Goal: Task Accomplishment & Management: Complete application form

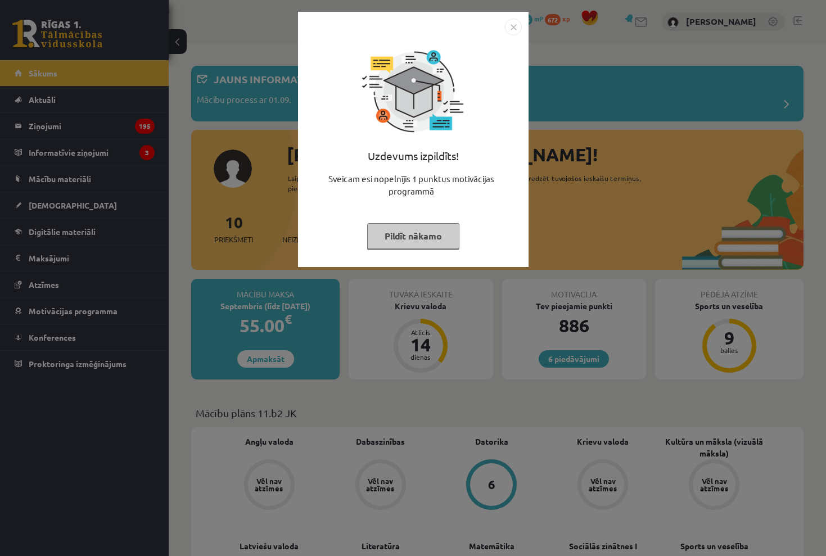
click at [433, 227] on button "Pildīt nākamo" at bounding box center [413, 236] width 92 height 26
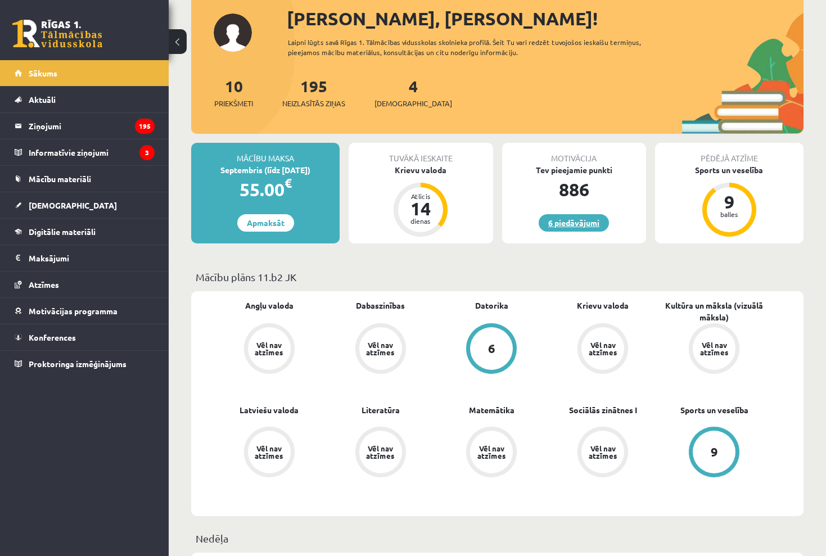
scroll to position [148, 0]
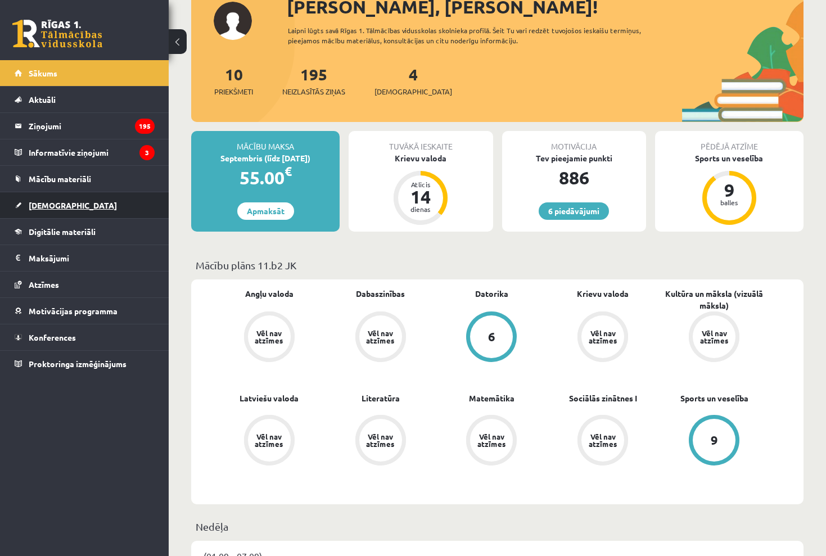
click at [47, 208] on span "[DEMOGRAPHIC_DATA]" at bounding box center [73, 205] width 88 height 10
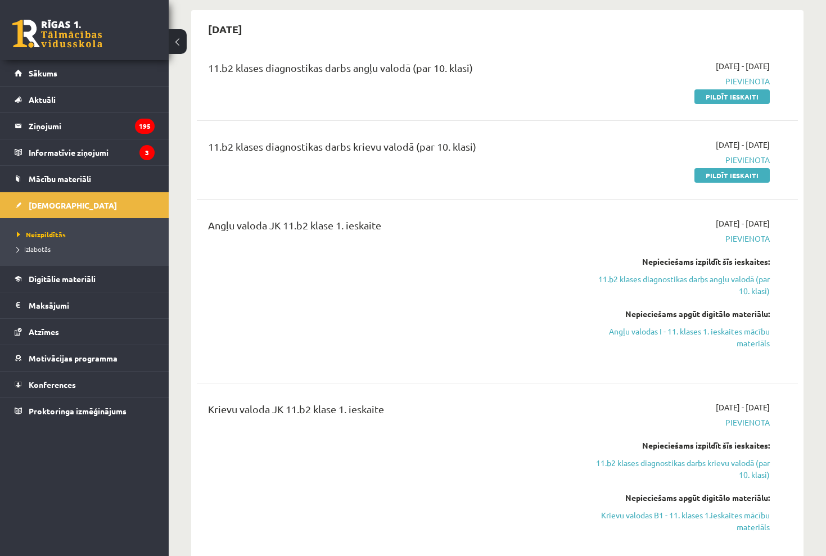
scroll to position [98, 0]
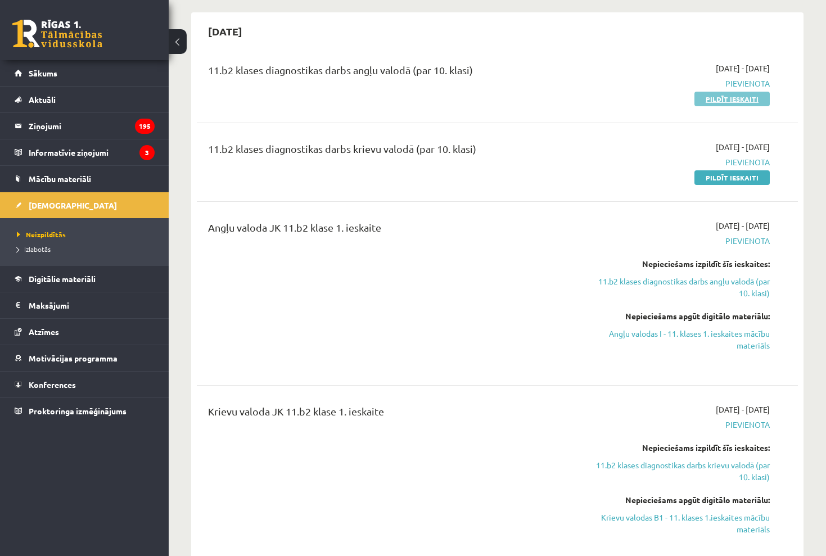
click at [753, 95] on link "Pildīt ieskaiti" at bounding box center [732, 99] width 75 height 15
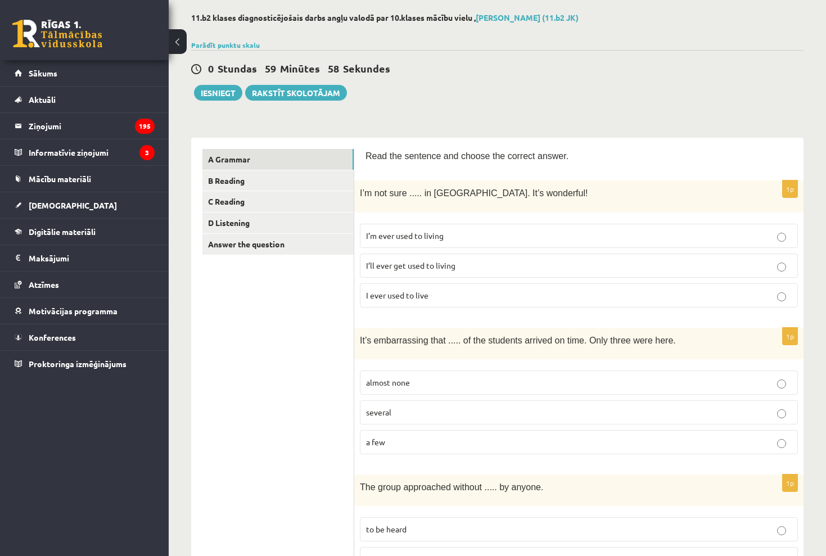
scroll to position [57, 0]
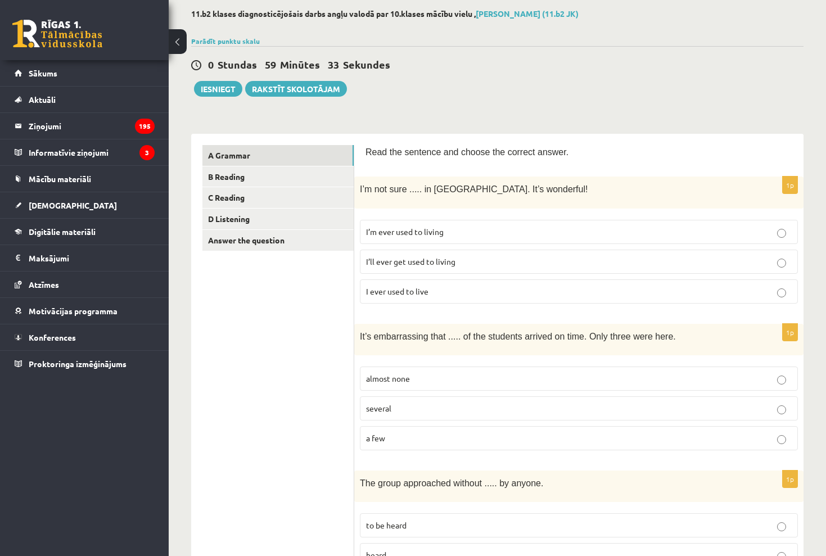
click at [506, 265] on p "I’ll ever get used to living" at bounding box center [579, 262] width 426 height 12
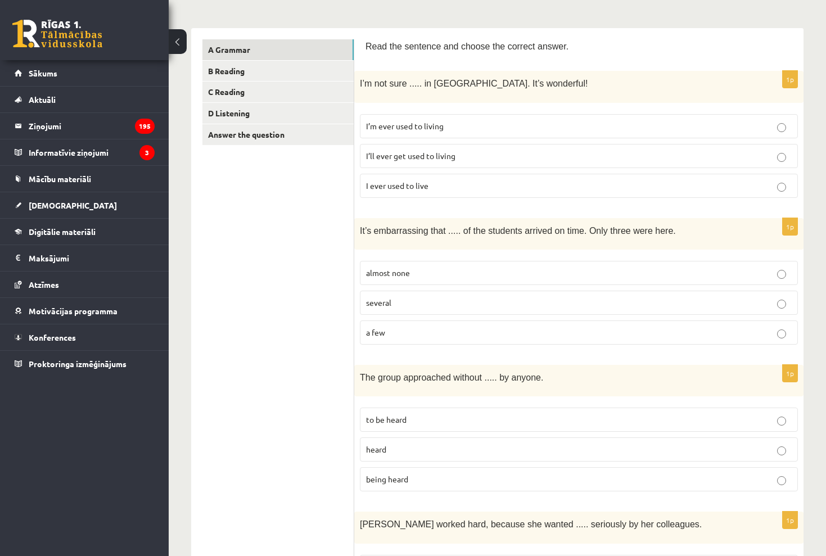
scroll to position [164, 0]
click at [512, 298] on p "several" at bounding box center [579, 302] width 426 height 12
click at [511, 276] on label "almost none" at bounding box center [579, 272] width 438 height 24
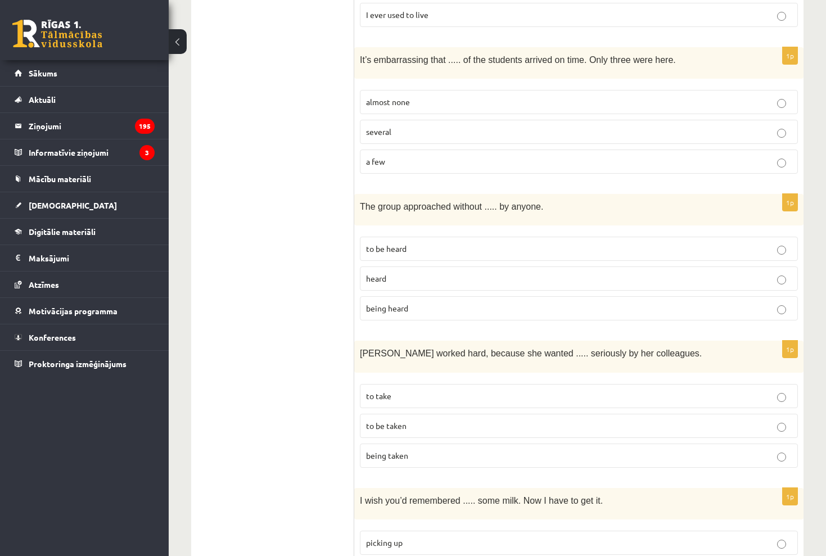
scroll to position [334, 0]
click at [473, 308] on p "being heard" at bounding box center [579, 308] width 426 height 12
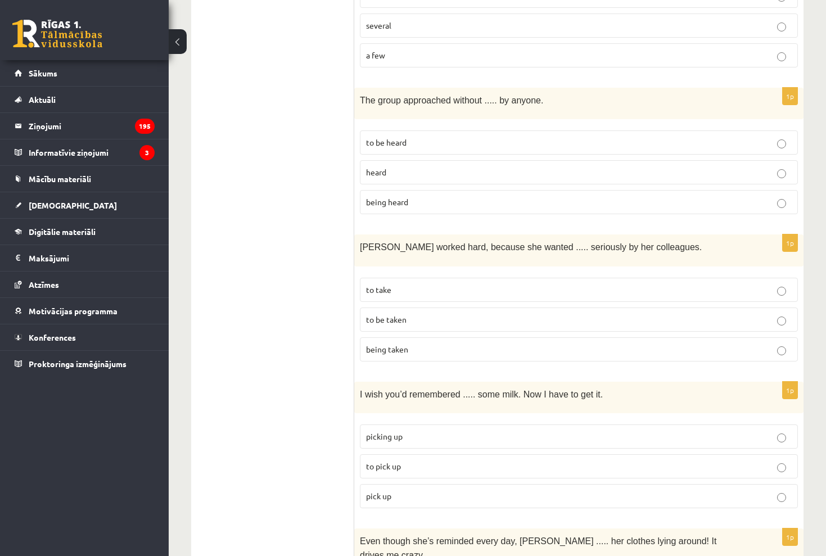
scroll to position [442, 0]
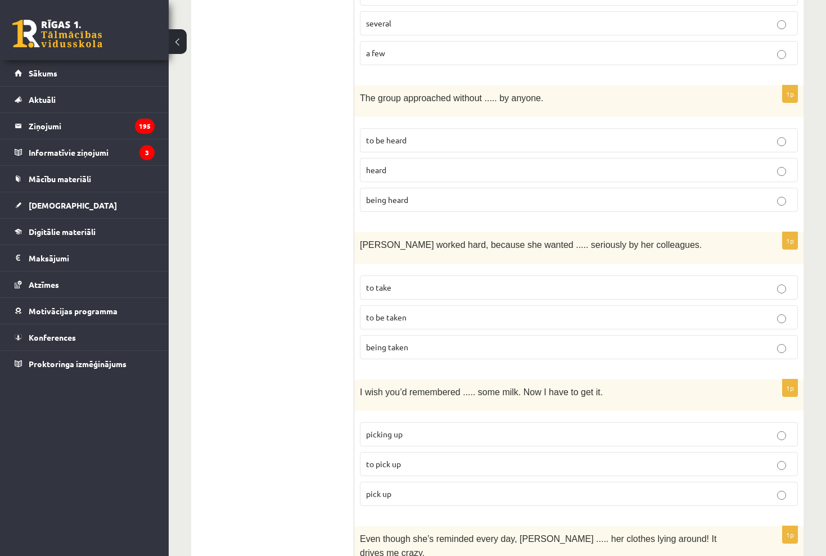
click at [473, 347] on p "being taken" at bounding box center [579, 347] width 426 height 12
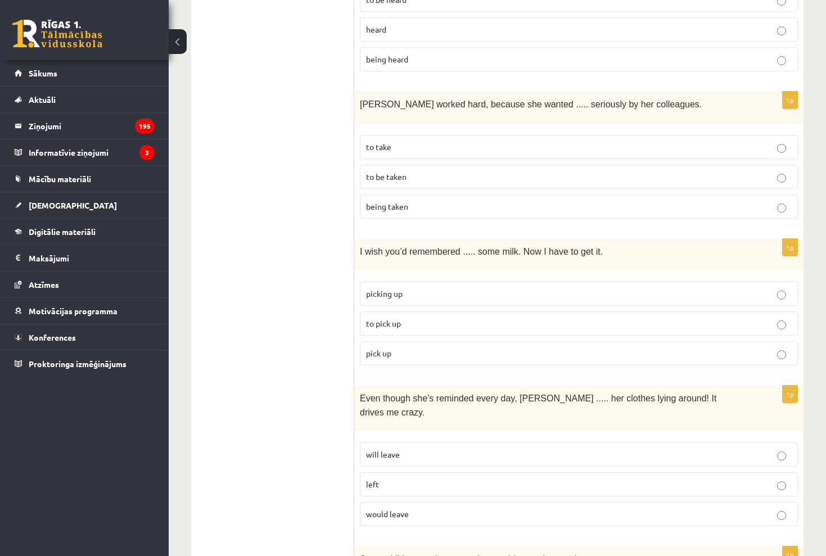
scroll to position [587, 0]
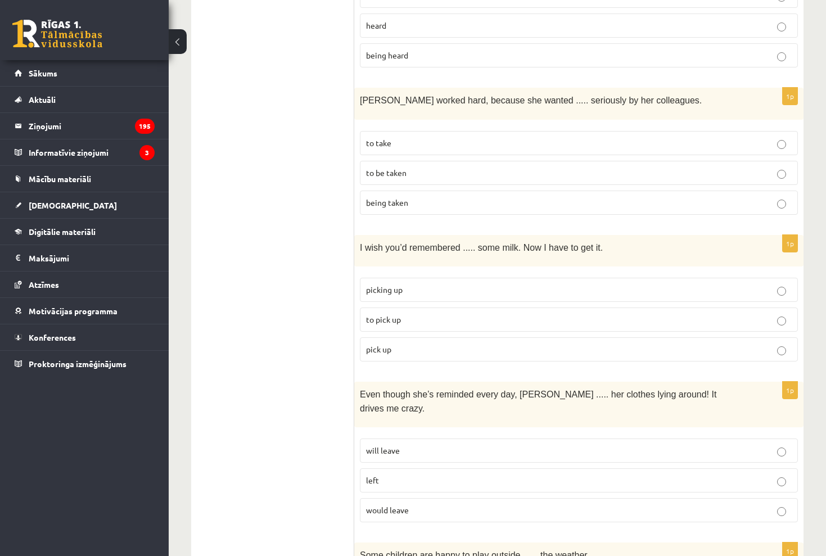
click at [473, 272] on fieldset "picking up to pick up pick up" at bounding box center [579, 318] width 438 height 93
click at [475, 278] on label "picking up" at bounding box center [579, 290] width 438 height 24
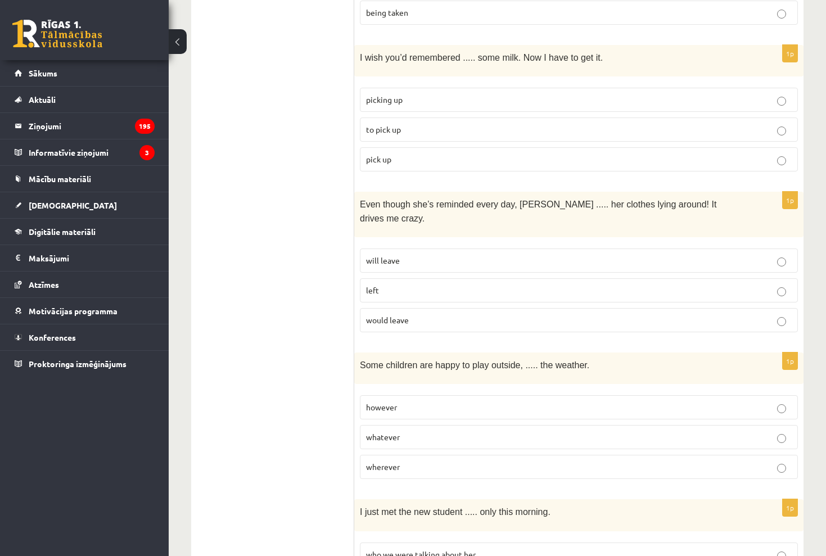
scroll to position [780, 0]
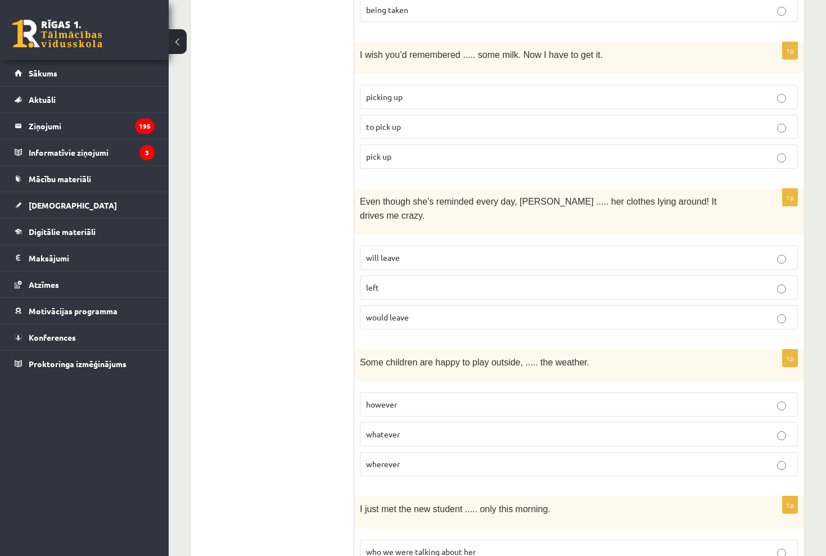
click at [475, 276] on label "left" at bounding box center [579, 288] width 438 height 24
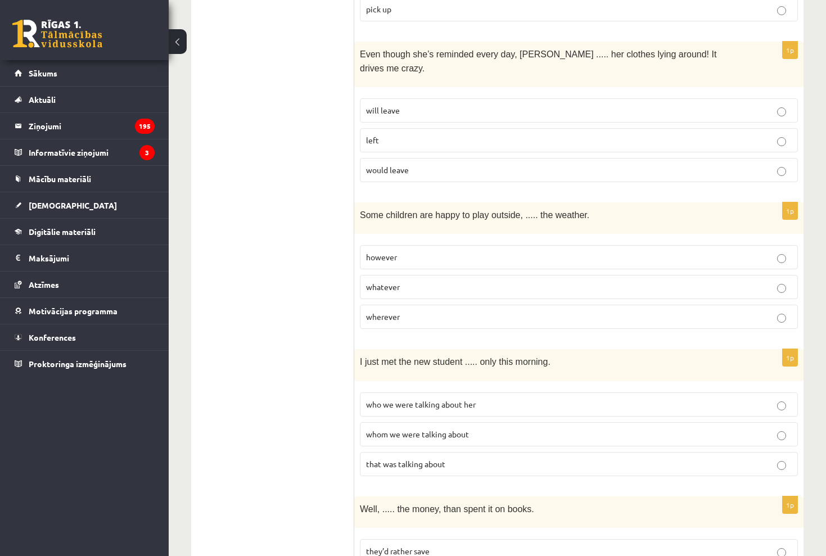
scroll to position [929, 0]
click at [476, 275] on label "whatever" at bounding box center [579, 285] width 438 height 24
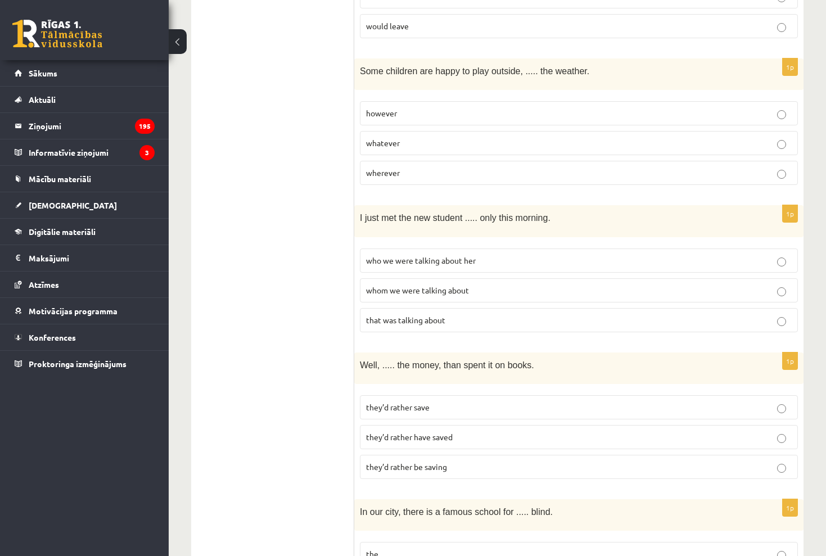
scroll to position [1090, 0]
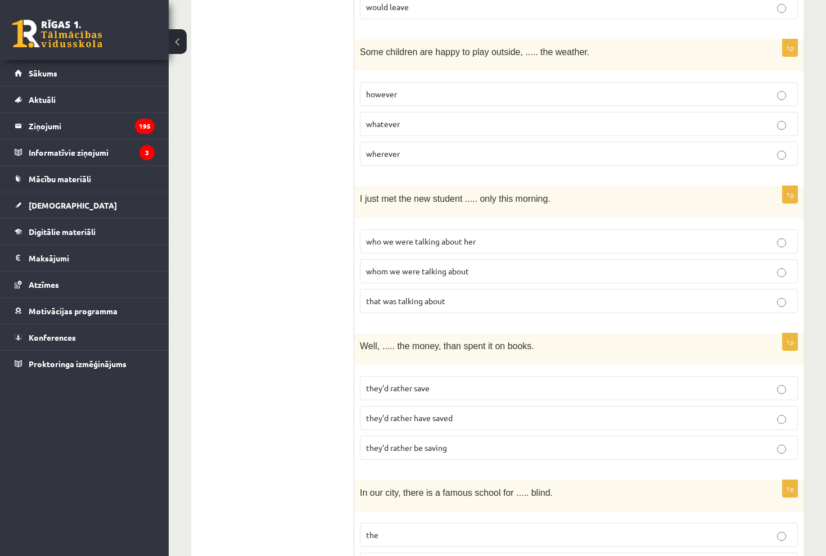
click at [478, 236] on p "who we were talking about her" at bounding box center [579, 242] width 426 height 12
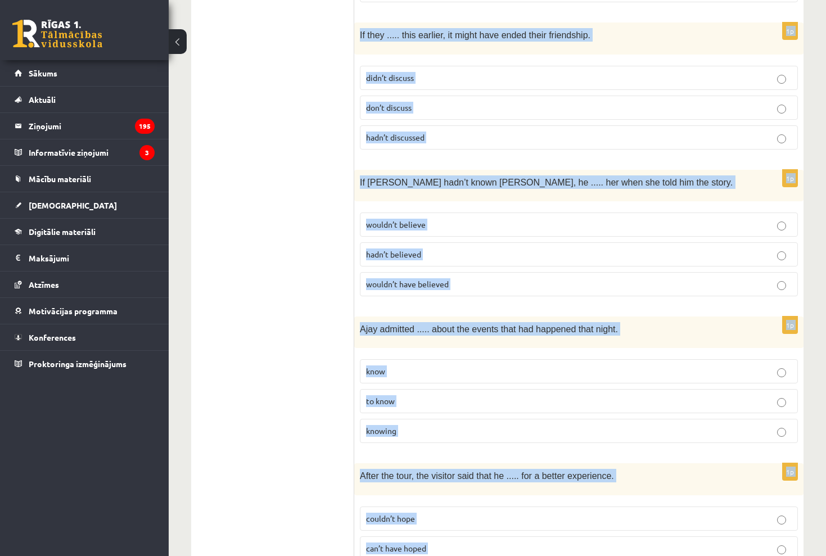
scroll to position [2714, 0]
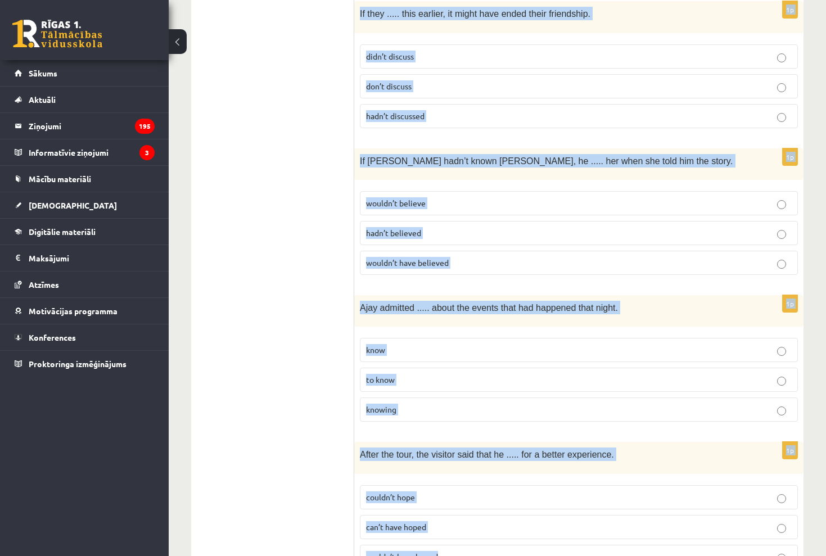
drag, startPoint x: 361, startPoint y: 163, endPoint x: 550, endPoint y: 510, distance: 394.7
copy form "Well, ..... the money, than spent it on books. they’d rather save they’d rather…"
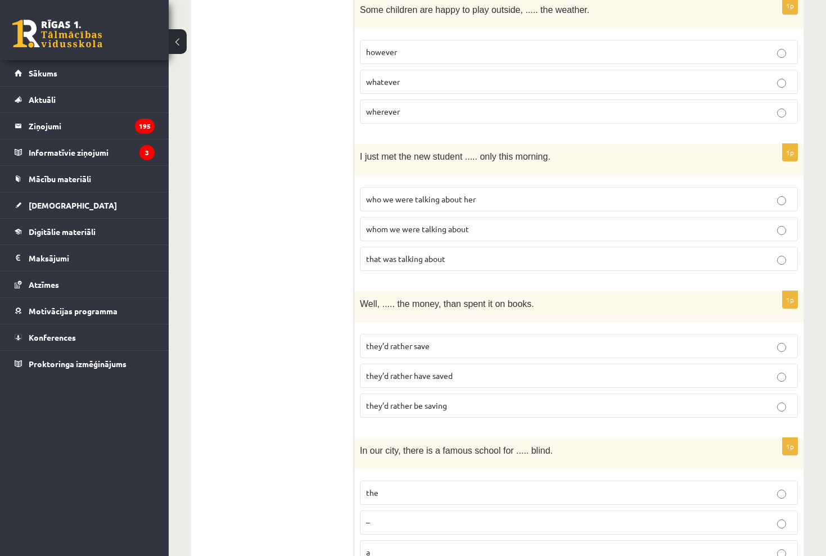
scroll to position [1135, 0]
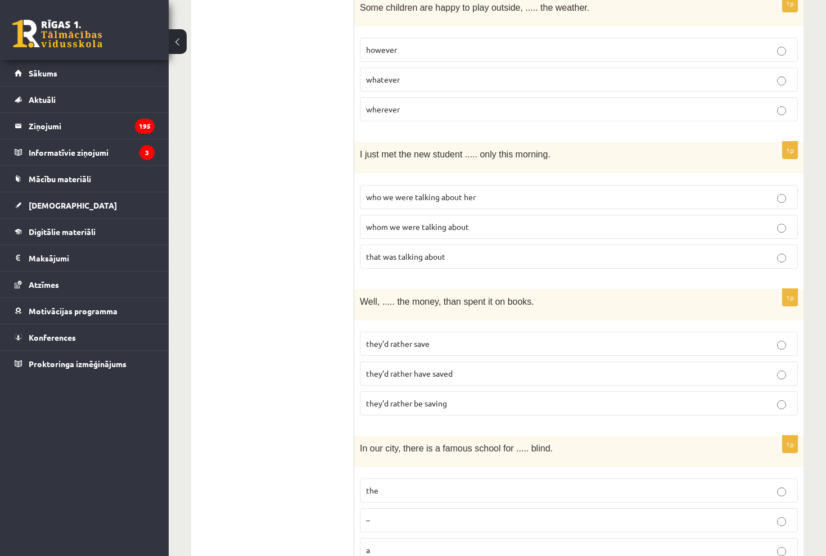
click at [497, 368] on p "they’d rather have saved" at bounding box center [579, 374] width 426 height 12
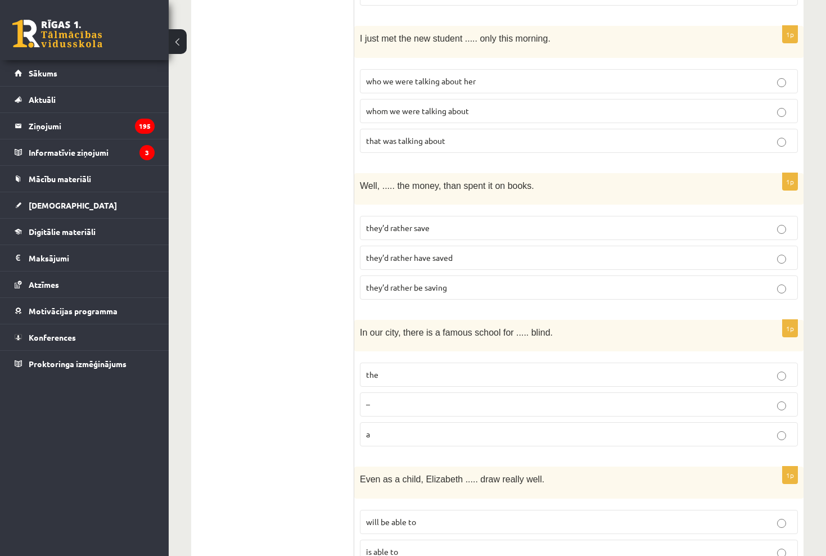
scroll to position [1261, 0]
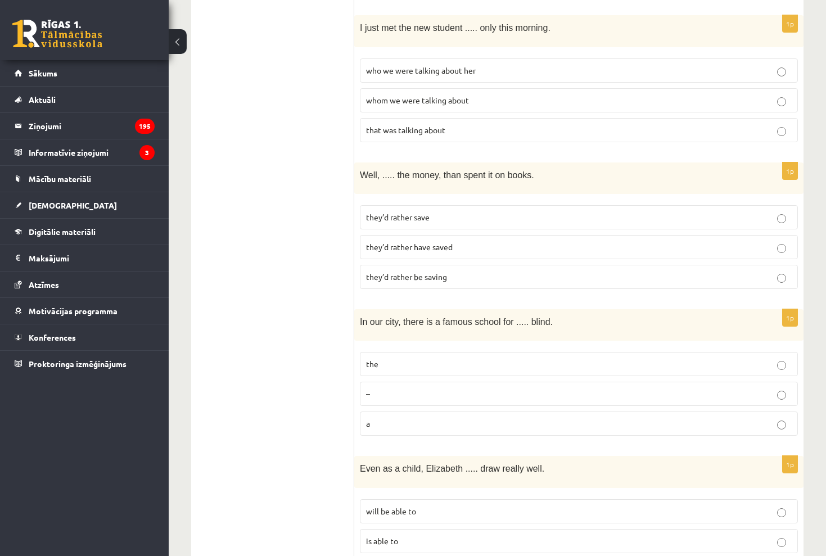
click at [517, 352] on label "the" at bounding box center [579, 364] width 438 height 24
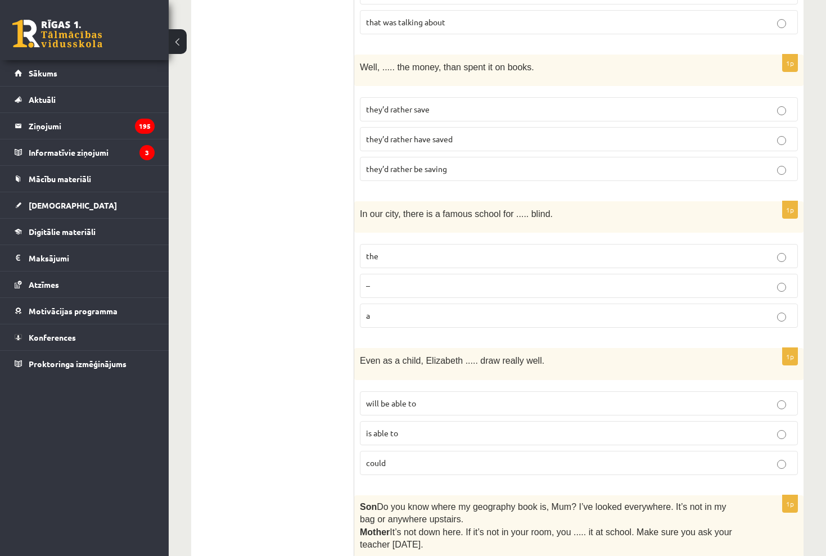
scroll to position [1369, 0]
click at [447, 426] on fieldset "will be able to is able to could" at bounding box center [579, 432] width 438 height 93
click at [447, 452] on label "could" at bounding box center [579, 464] width 438 height 24
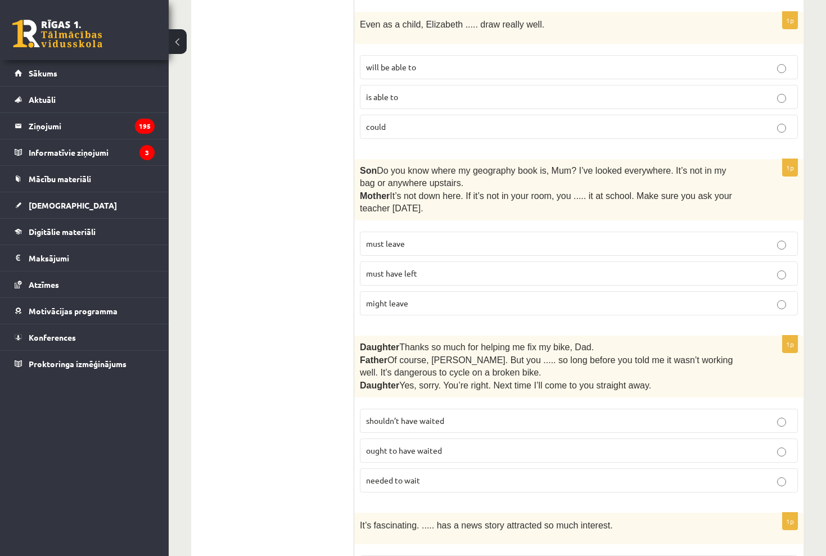
scroll to position [1727, 0]
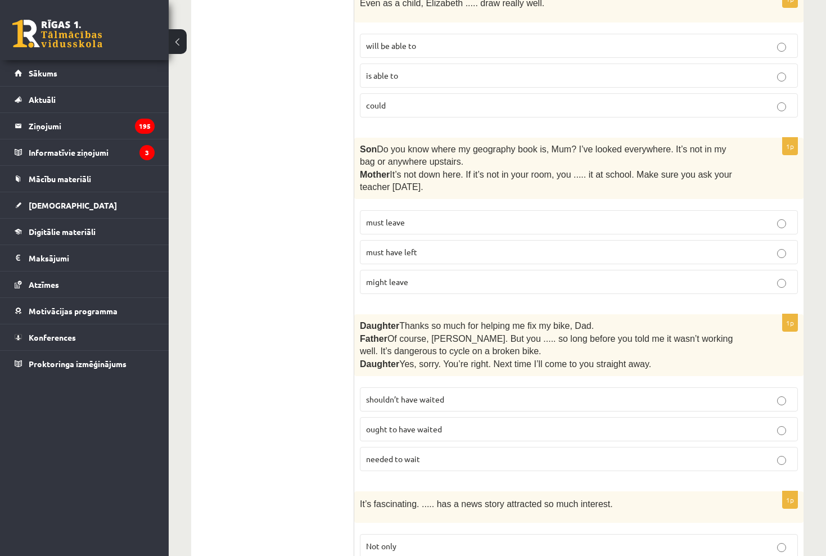
click at [533, 240] on label "must have left" at bounding box center [579, 252] width 438 height 24
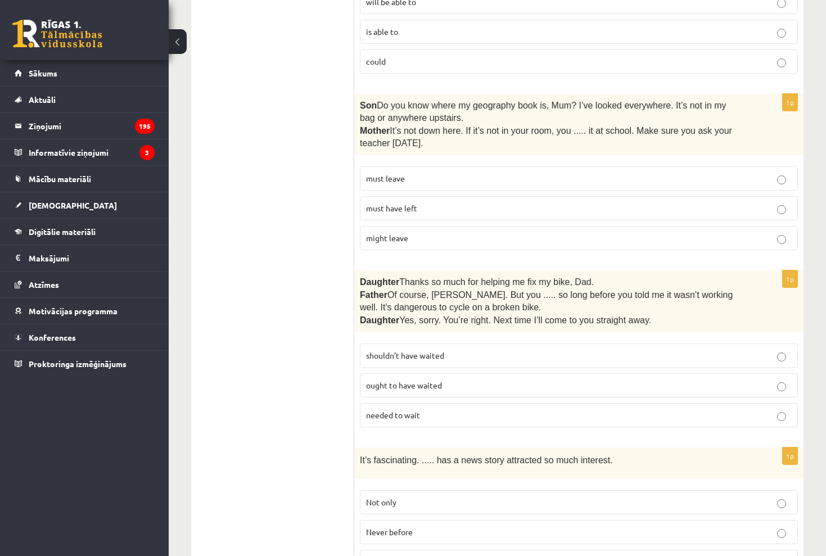
scroll to position [1776, 0]
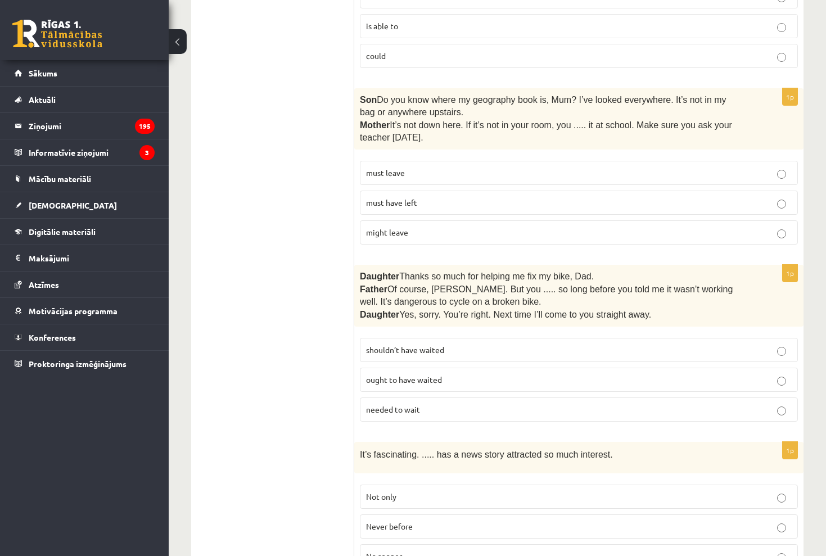
click at [476, 338] on label "shouldn’t have waited" at bounding box center [579, 350] width 438 height 24
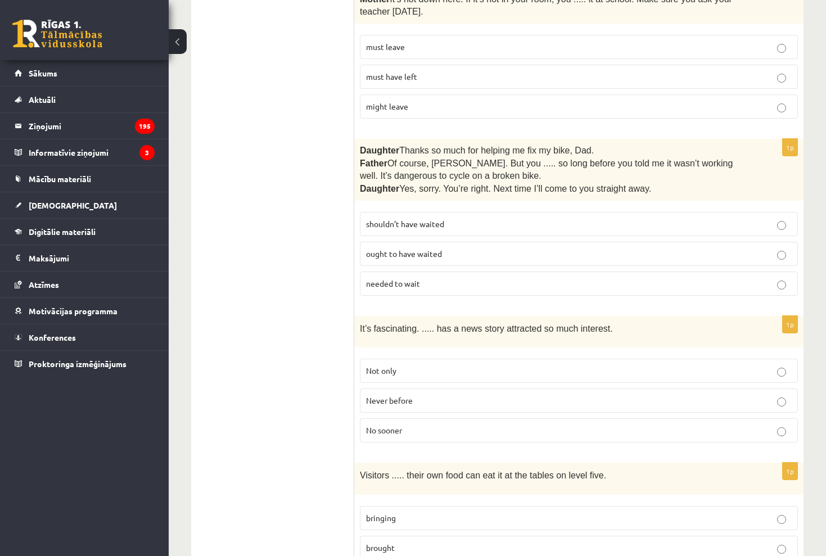
scroll to position [1904, 0]
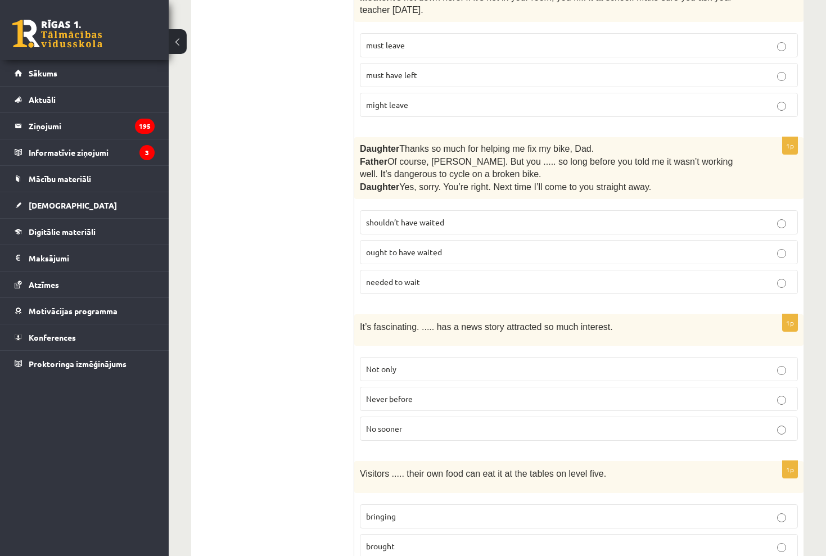
click at [464, 387] on label "Never before" at bounding box center [579, 399] width 438 height 24
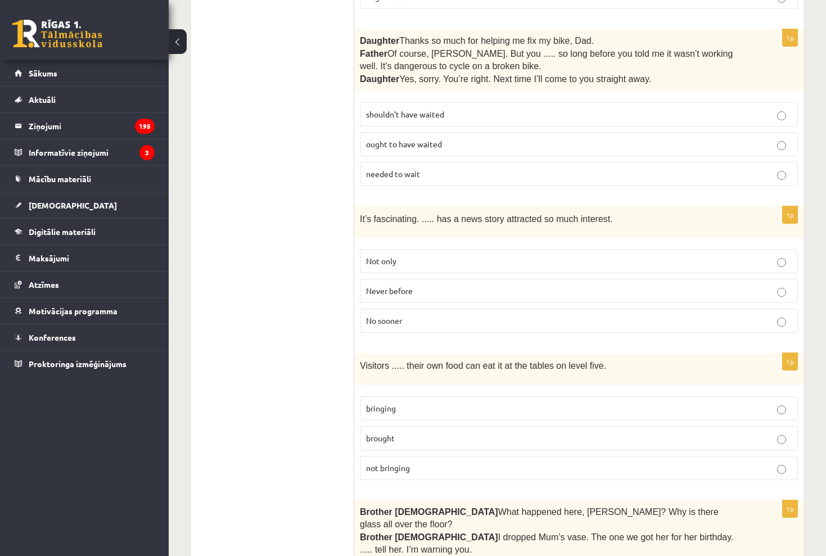
scroll to position [2013, 0]
click at [472, 402] on p "bringing" at bounding box center [579, 408] width 426 height 12
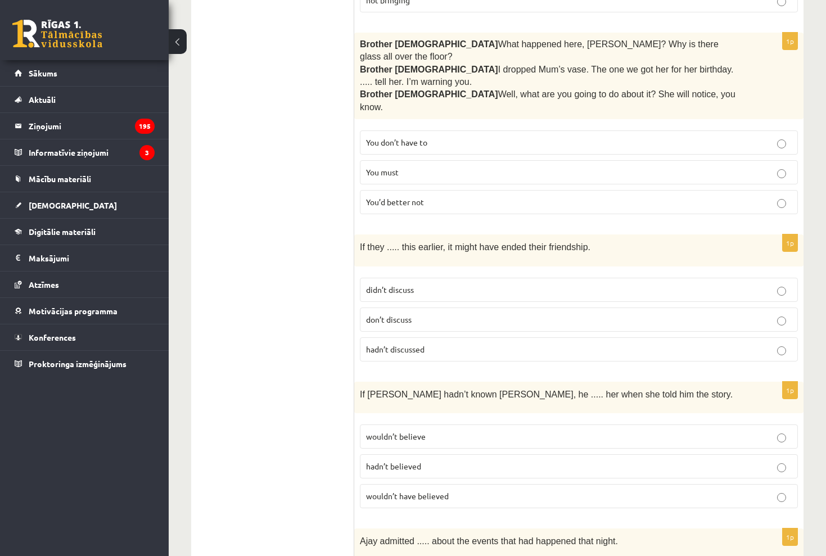
scroll to position [2483, 0]
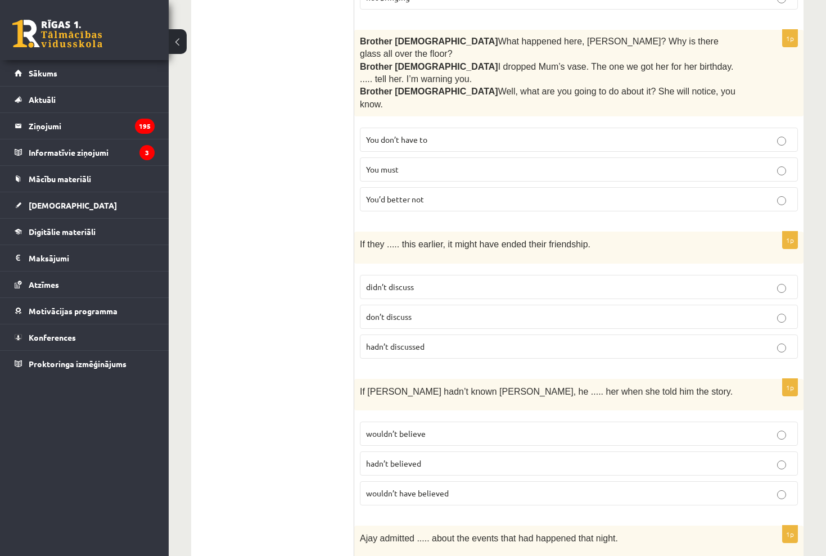
click at [498, 194] on p "You’d better not" at bounding box center [579, 200] width 426 height 12
click at [467, 341] on p "hadn’t discussed" at bounding box center [579, 347] width 426 height 12
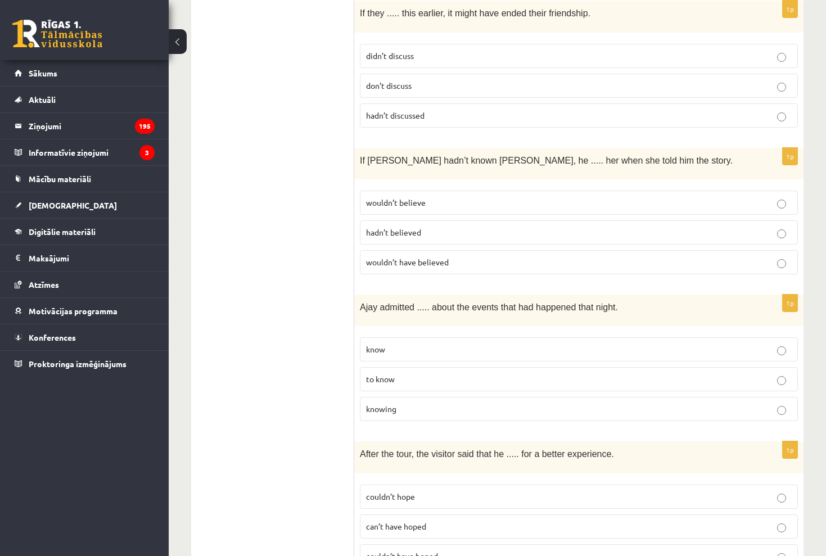
scroll to position [2714, 0]
click at [498, 257] on p "wouldn’t have believed" at bounding box center [579, 263] width 426 height 12
click at [474, 404] on p "knowing" at bounding box center [579, 410] width 426 height 12
click at [459, 551] on p "couldn’t have hoped" at bounding box center [579, 557] width 426 height 12
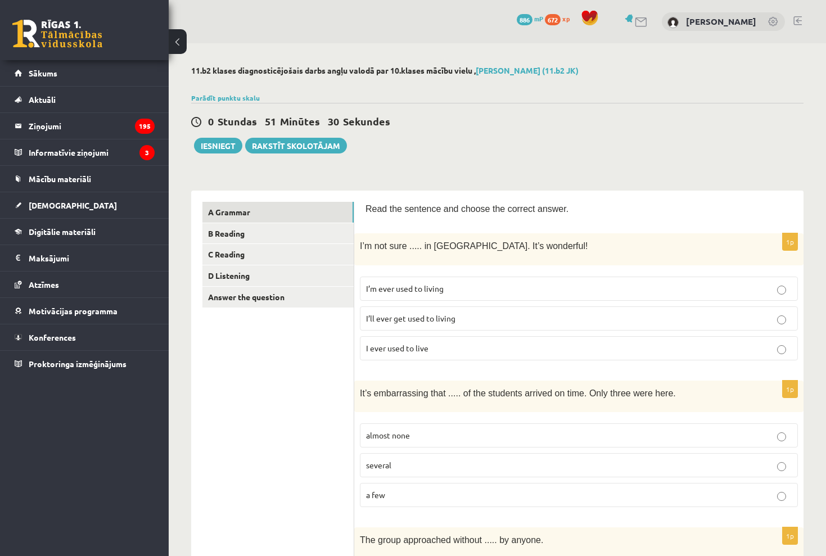
scroll to position [0, 0]
click at [280, 234] on link "B Reading" at bounding box center [278, 233] width 151 height 21
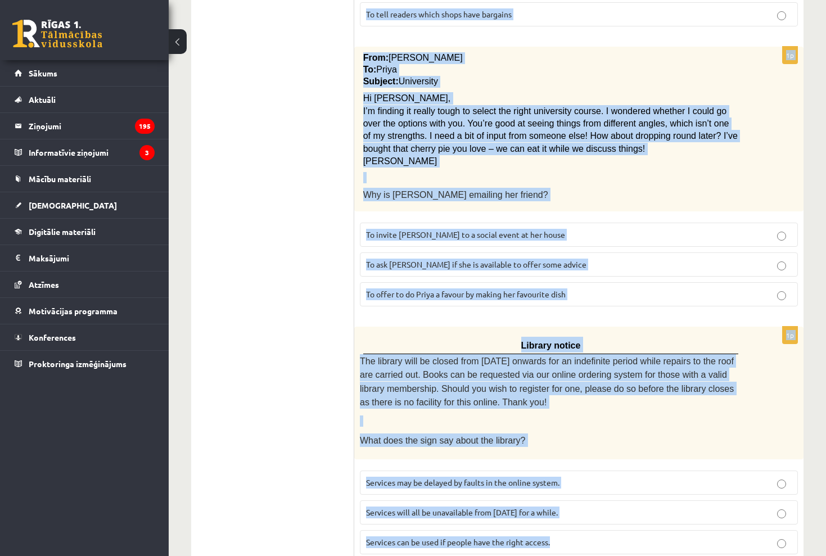
scroll to position [1217, 0]
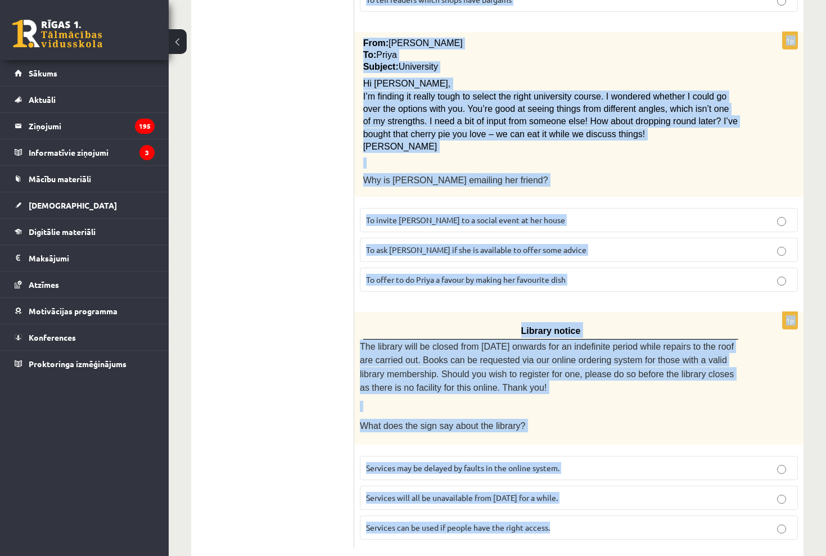
drag, startPoint x: 361, startPoint y: 245, endPoint x: 561, endPoint y: 518, distance: 338.6
copy form "Oscar! Dad’s on his way! Are you anywhere near home? You need to be here when h…"
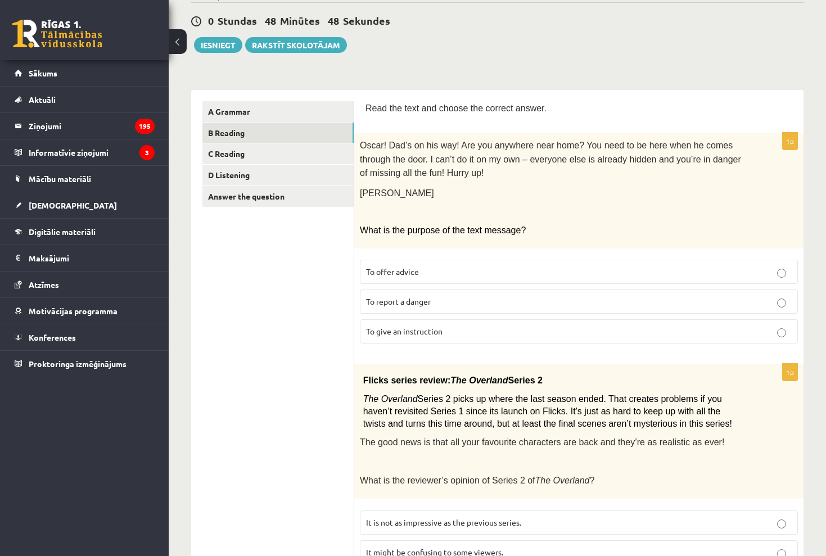
scroll to position [101, 0]
click at [486, 325] on p "To give an instruction" at bounding box center [579, 331] width 426 height 12
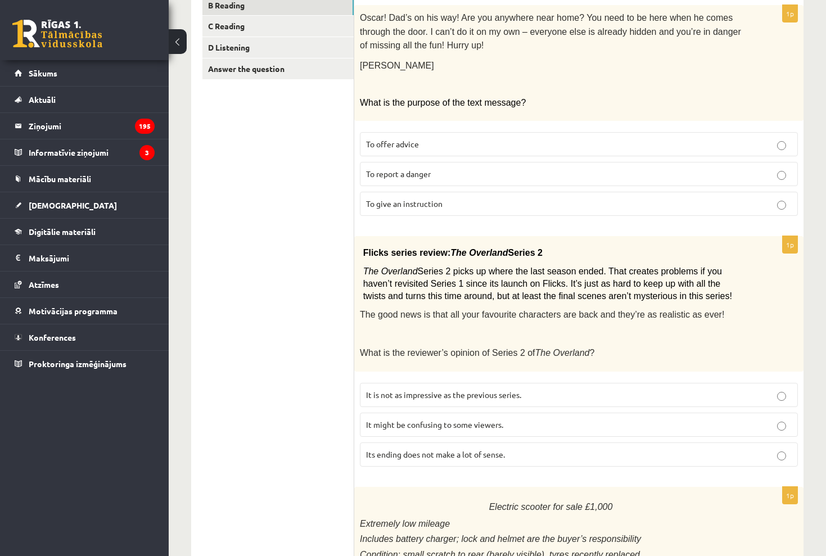
scroll to position [229, 0]
click at [598, 419] on p "It might be confusing to some viewers." at bounding box center [579, 425] width 426 height 12
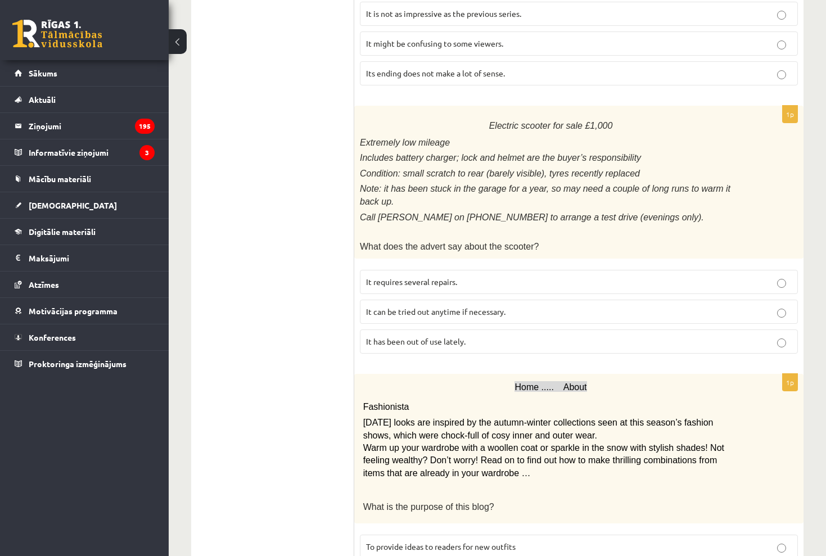
scroll to position [610, 0]
click at [499, 335] on p "It has been out of use lately." at bounding box center [579, 341] width 426 height 12
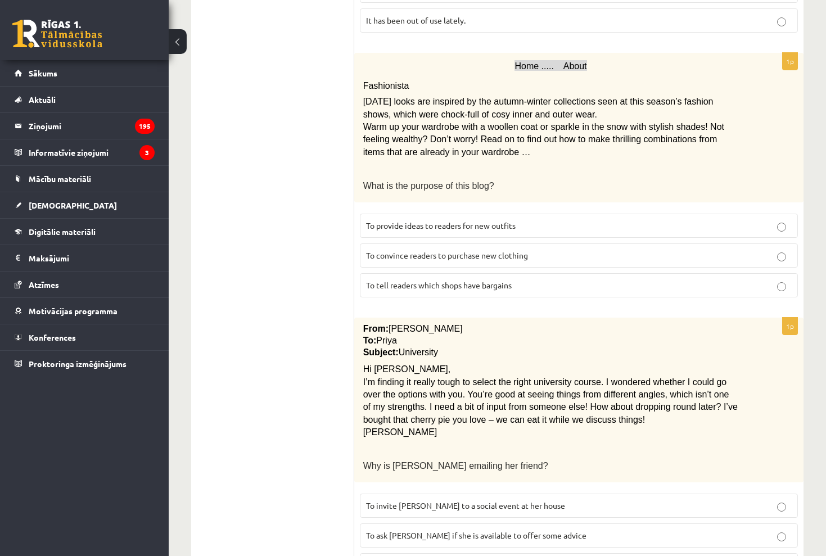
scroll to position [934, 0]
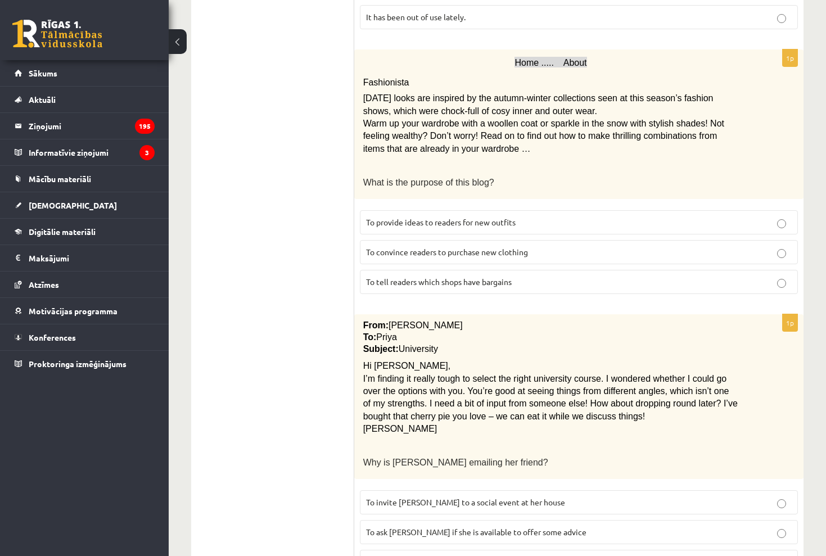
click at [527, 214] on label "To provide ideas to readers for new outfits" at bounding box center [579, 222] width 438 height 24
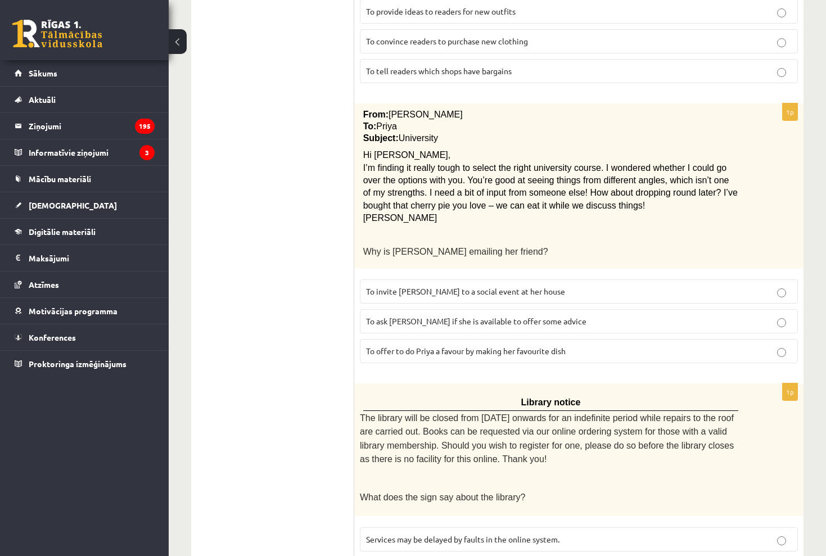
scroll to position [1146, 0]
click at [515, 316] on span "To ask Priya if she is available to offer some advice" at bounding box center [476, 321] width 221 height 10
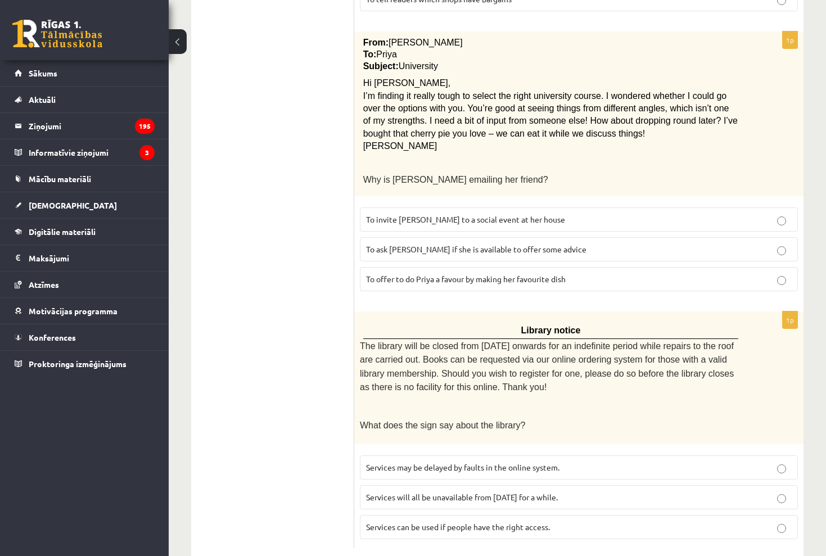
scroll to position [1217, 0]
click at [469, 523] on span "Services can be used if people have the right access." at bounding box center [458, 528] width 184 height 10
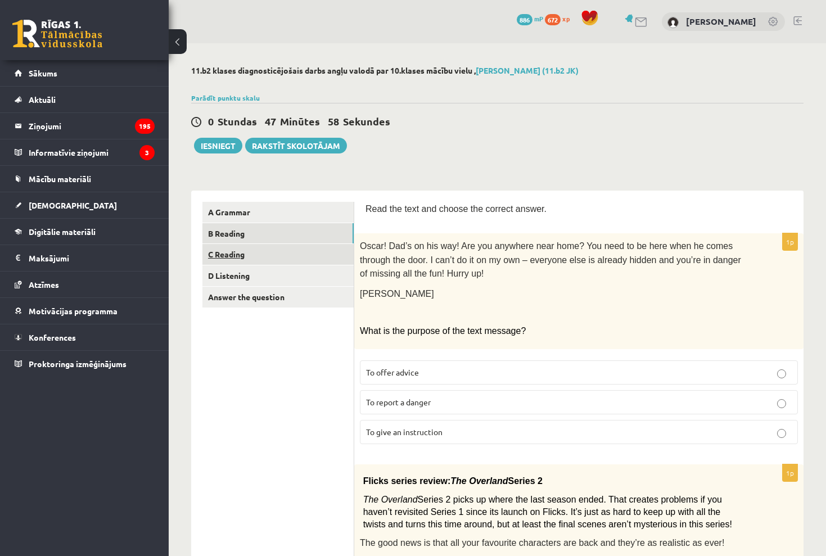
scroll to position [0, 0]
click at [260, 251] on link "C Reading" at bounding box center [278, 254] width 151 height 21
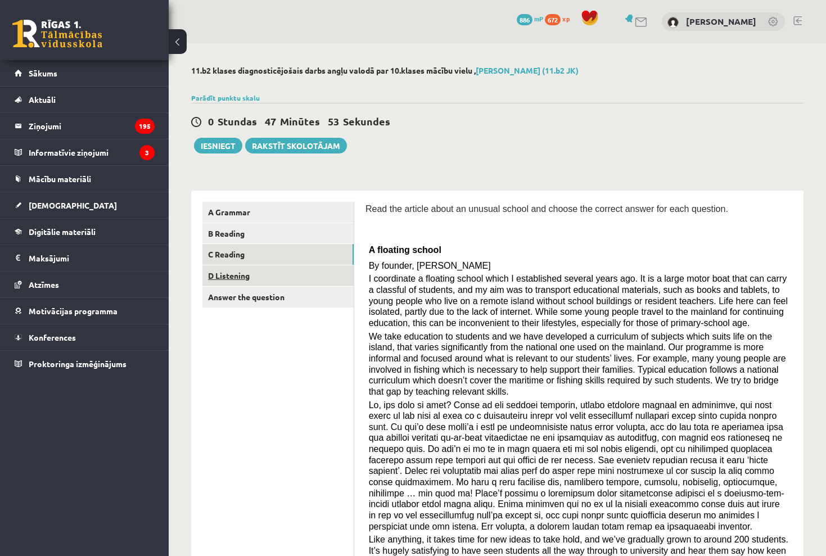
click at [254, 272] on link "D Listening" at bounding box center [278, 276] width 151 height 21
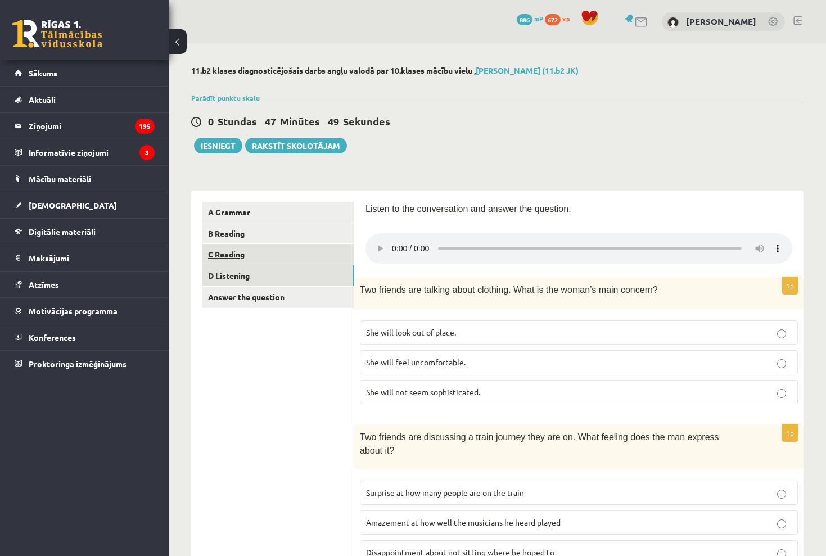
click at [298, 245] on link "C Reading" at bounding box center [278, 254] width 151 height 21
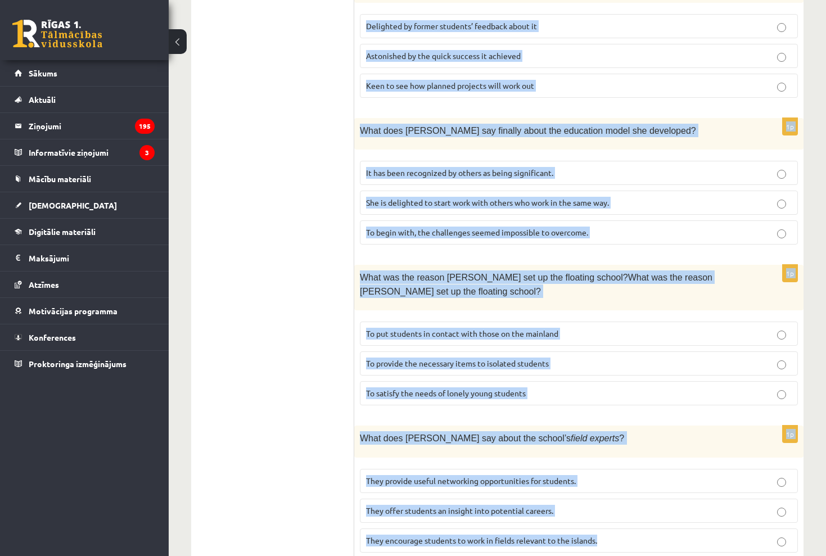
scroll to position [1016, 0]
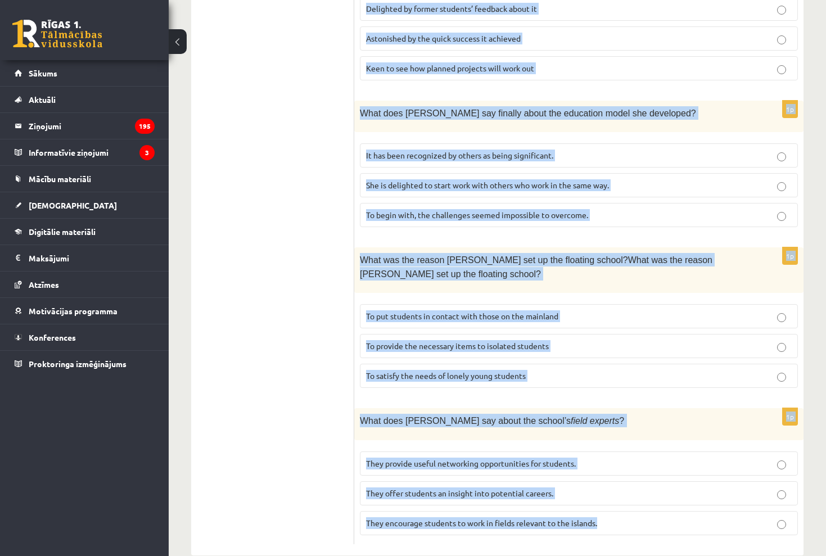
drag, startPoint x: 364, startPoint y: 209, endPoint x: 578, endPoint y: 540, distance: 393.8
copy form "Read the article about an unusual school and choose the correct answer for each…"
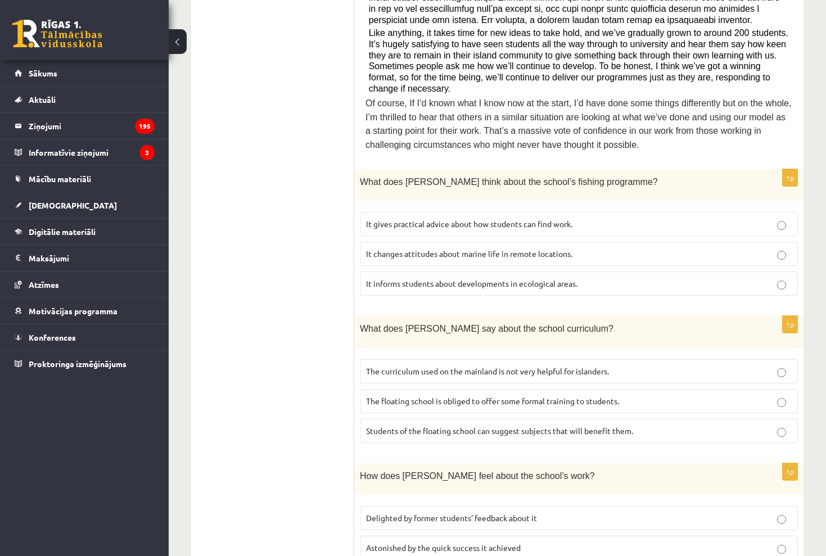
scroll to position [506, 0]
click at [487, 274] on label "It informs students about developments in ecological areas." at bounding box center [579, 284] width 438 height 24
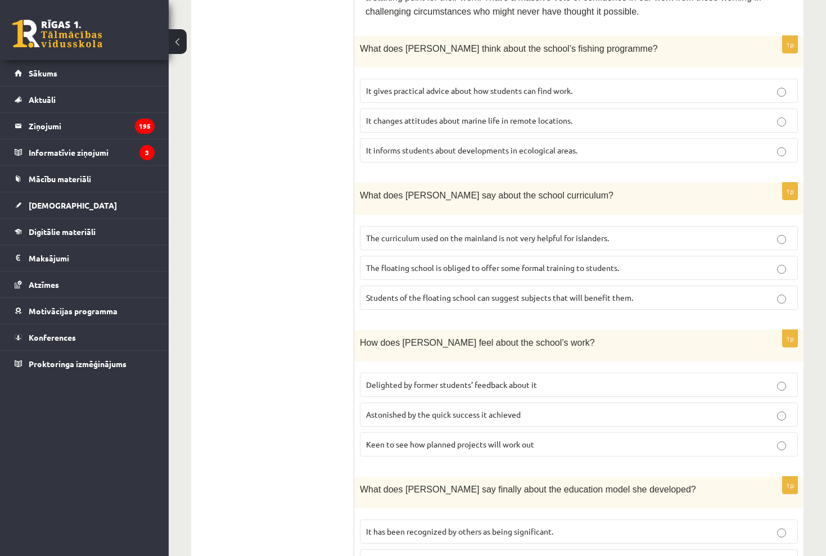
scroll to position [645, 0]
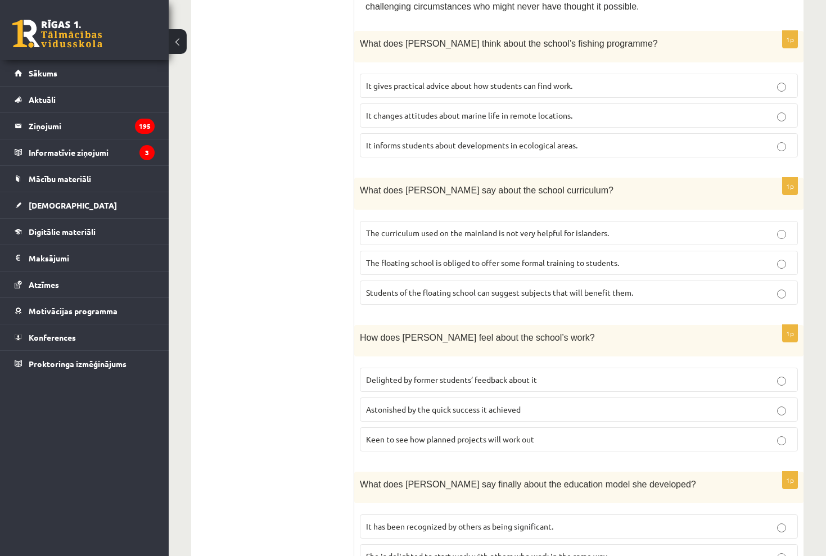
click at [498, 227] on p "The curriculum used on the mainland is not very helpful for islanders." at bounding box center [579, 233] width 426 height 12
click at [497, 368] on label "Delighted by former students’ feedback about it" at bounding box center [579, 380] width 438 height 24
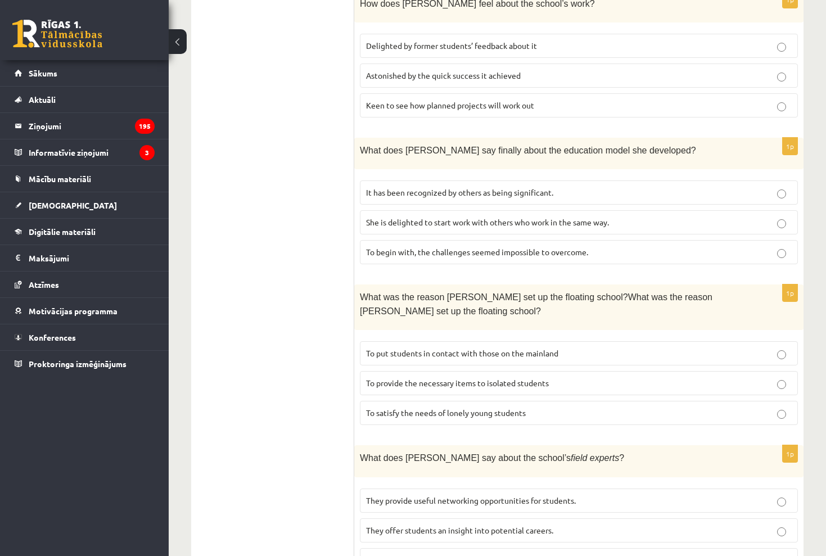
scroll to position [981, 0]
click at [482, 186] on span "It has been recognized by others as being significant." at bounding box center [459, 191] width 187 height 10
click at [520, 376] on span "To provide the necessary items to isolated students" at bounding box center [457, 381] width 183 height 10
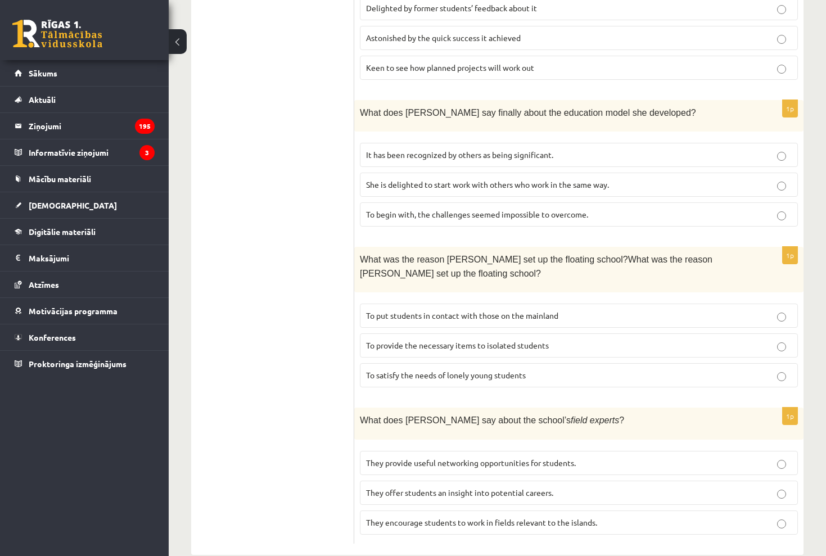
scroll to position [1016, 0]
click at [456, 488] on span "They offer students an insight into potential careers." at bounding box center [459, 493] width 187 height 10
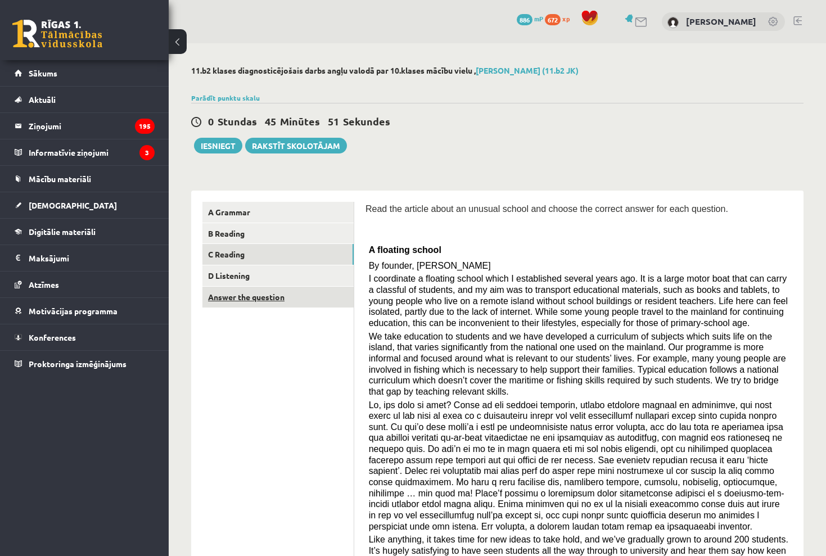
scroll to position [0, 0]
click at [280, 268] on link "D Listening" at bounding box center [278, 276] width 151 height 21
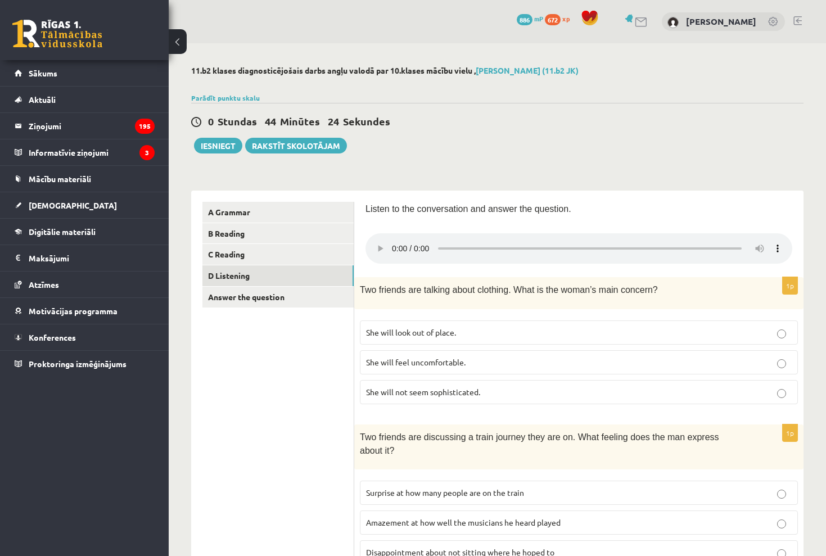
click at [391, 241] on audio at bounding box center [579, 248] width 427 height 30
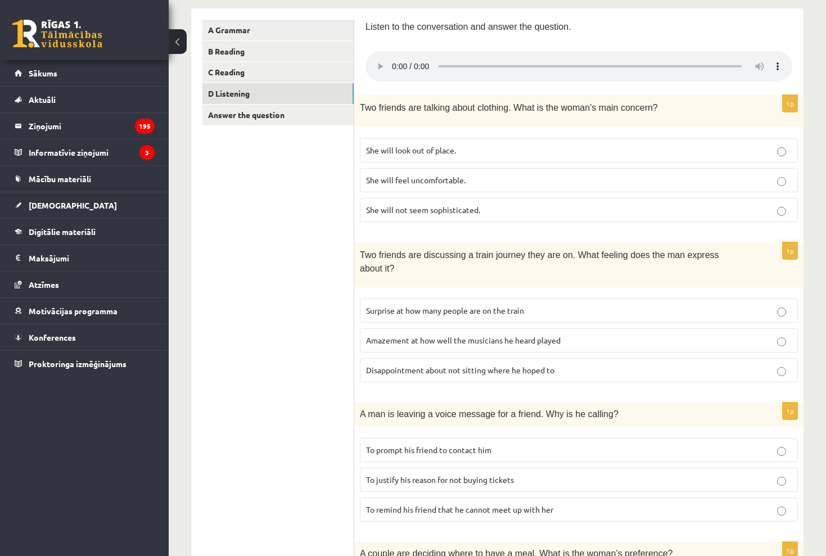
scroll to position [183, 0]
click at [488, 174] on p "She will feel uncomfortable." at bounding box center [579, 180] width 426 height 12
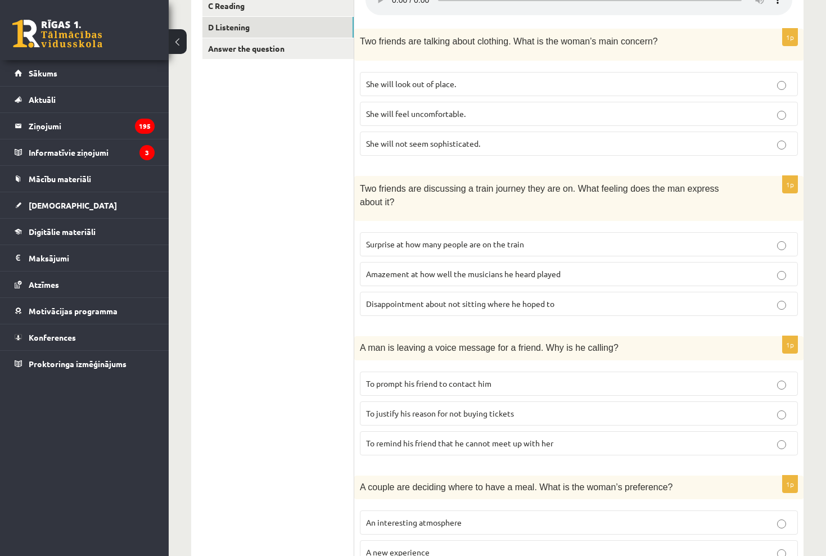
scroll to position [304, 0]
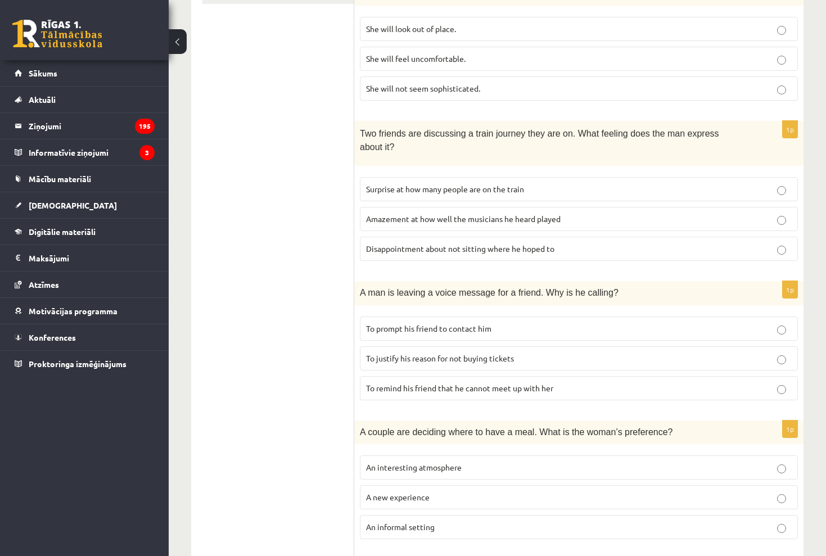
click at [555, 183] on p "Surprise at how many people are on the train" at bounding box center [579, 189] width 426 height 12
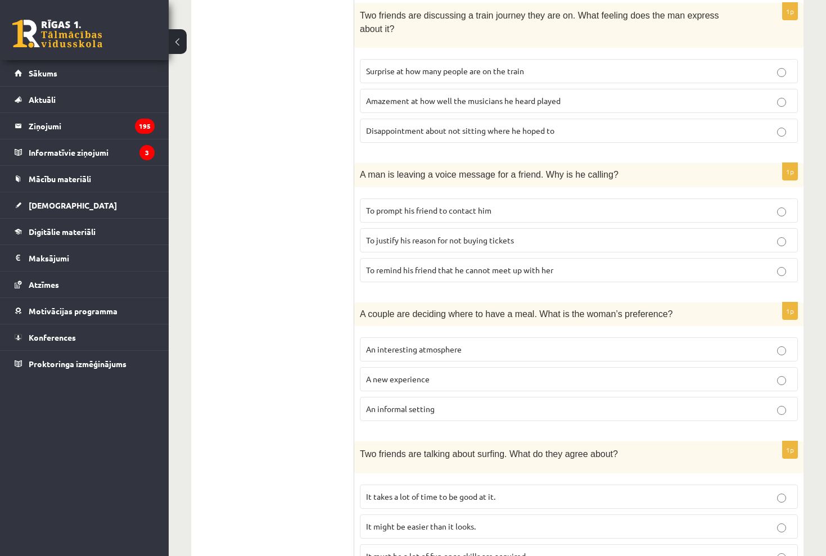
scroll to position [422, 0]
click at [554, 204] on p "To prompt his friend to contact him" at bounding box center [579, 210] width 426 height 12
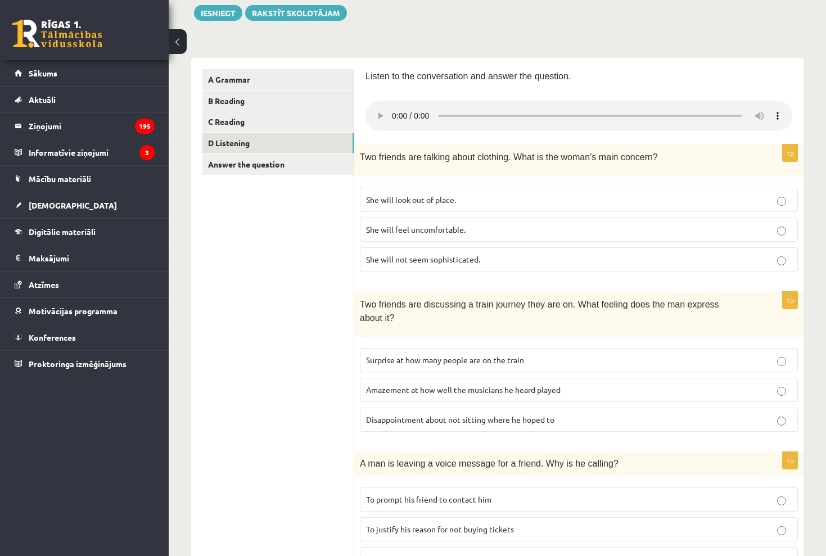
scroll to position [134, 0]
click at [530, 193] on p "She will look out of place." at bounding box center [579, 199] width 426 height 12
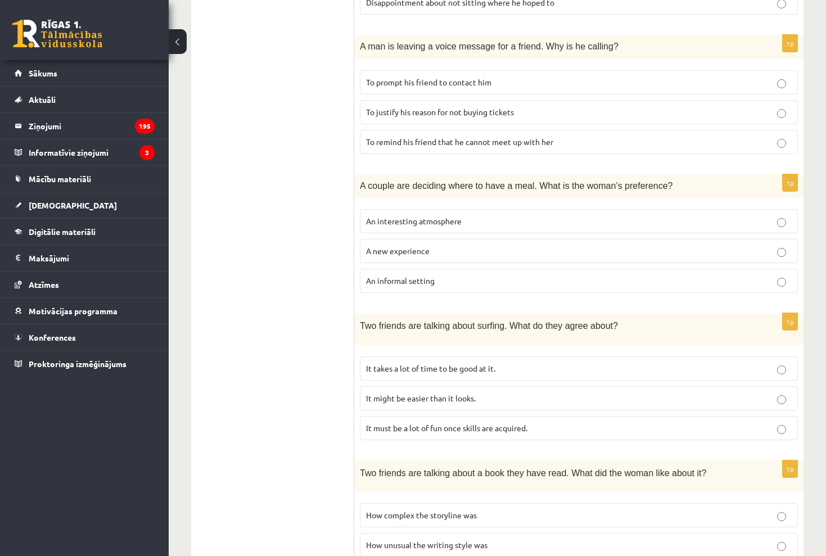
scroll to position [553, 0]
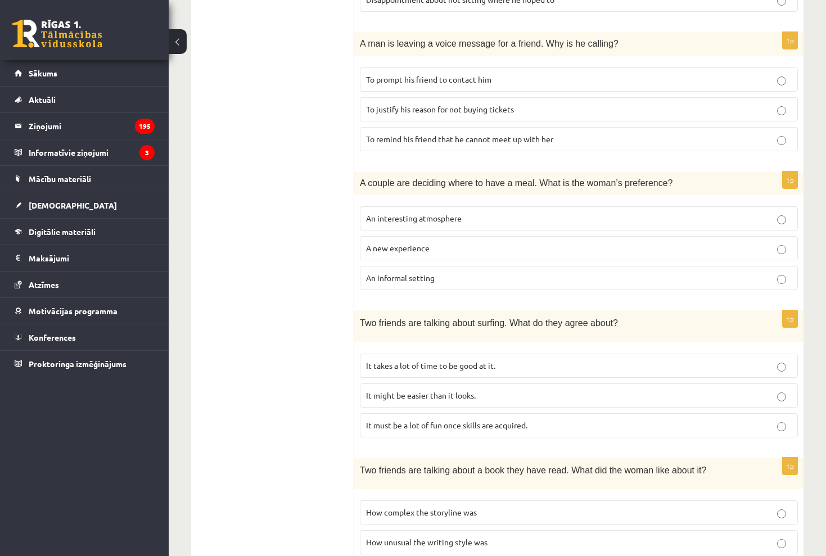
click at [473, 242] on p "A new experience" at bounding box center [579, 248] width 426 height 12
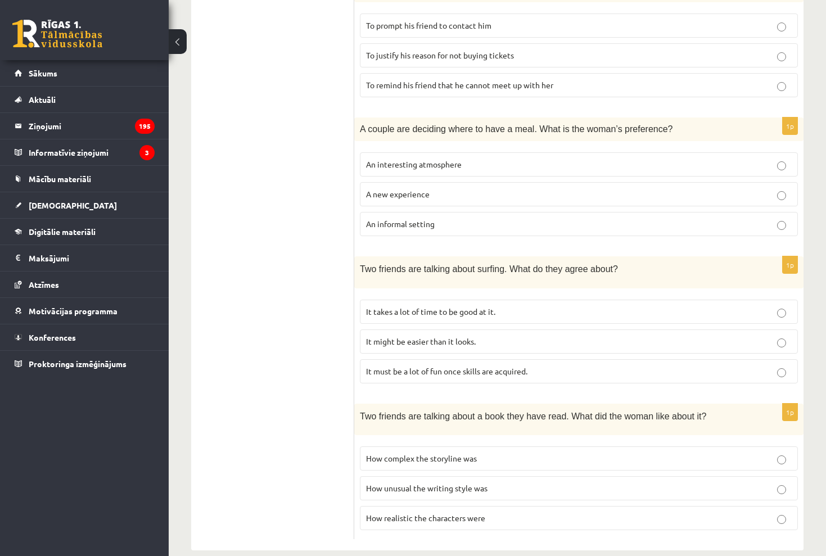
scroll to position [606, 0]
click at [436, 447] on label "How complex the storyline was" at bounding box center [579, 459] width 438 height 24
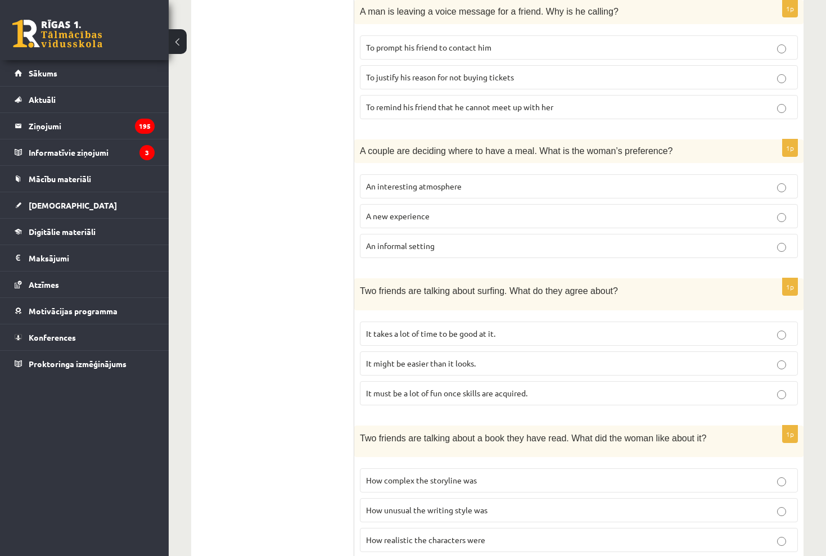
click at [480, 353] on label "It might be easier than it looks." at bounding box center [579, 364] width 438 height 24
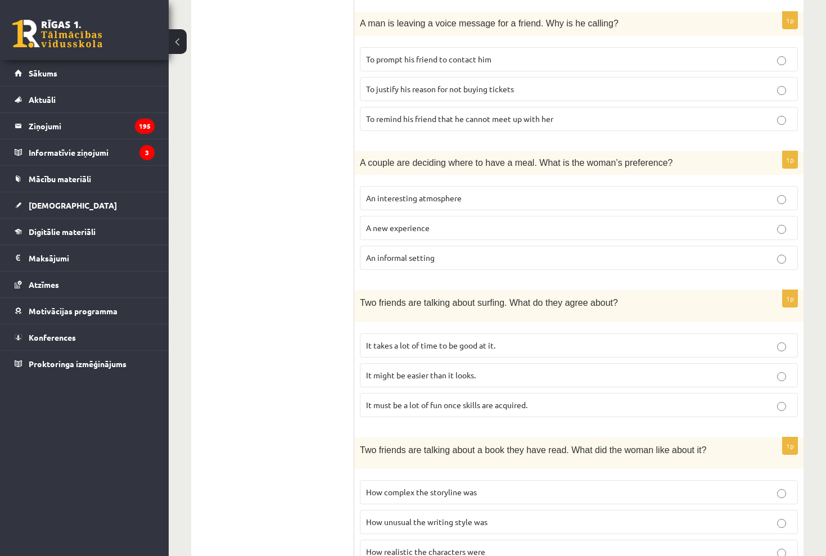
scroll to position [574, 0]
click at [485, 339] on span "It takes a lot of time to be good at it." at bounding box center [430, 344] width 129 height 10
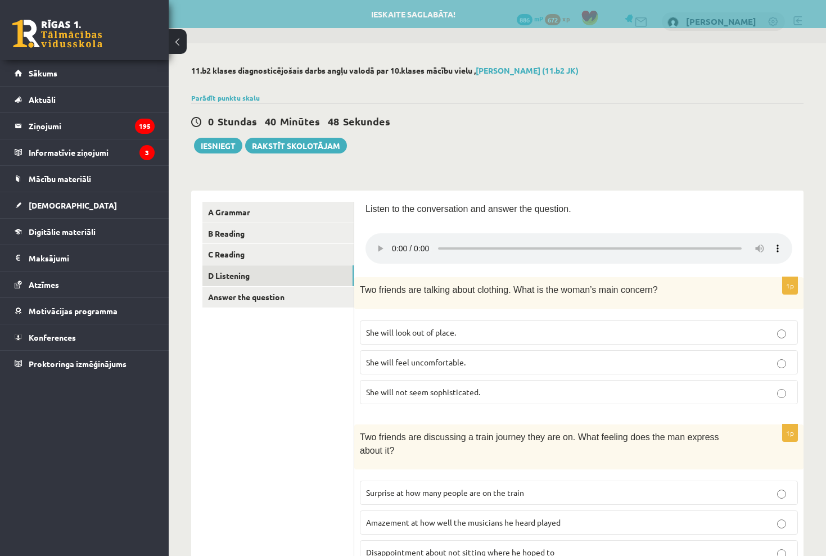
scroll to position [0, 0]
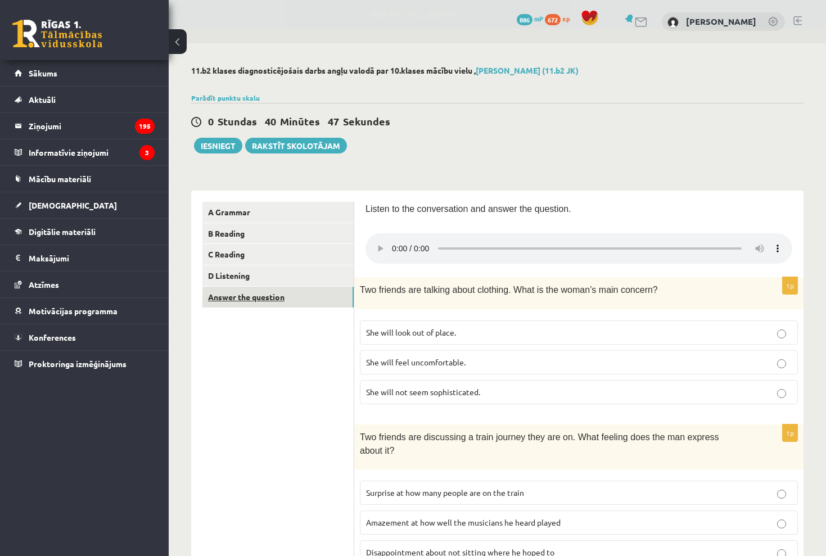
click at [281, 294] on link "Answer the question" at bounding box center [278, 297] width 151 height 21
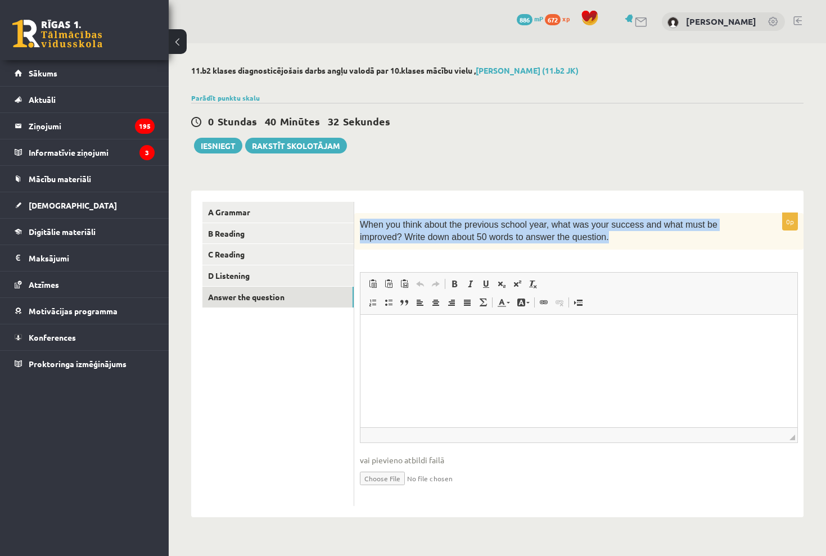
drag, startPoint x: 362, startPoint y: 223, endPoint x: 676, endPoint y: 236, distance: 314.1
click at [676, 236] on p "When you think about the previous school year, what was your success and what m…" at bounding box center [551, 231] width 382 height 25
copy span "When you think about the previous school year, what was your success and what m…"
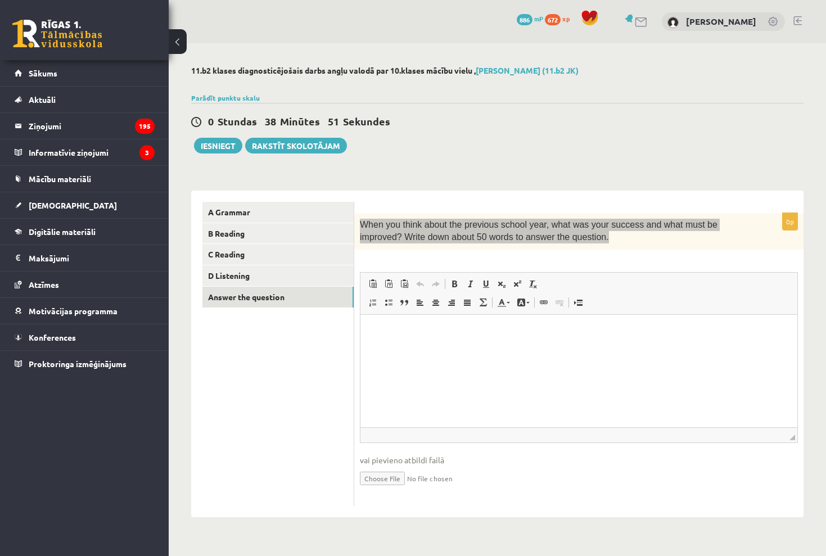
click at [485, 349] on html at bounding box center [579, 331] width 437 height 34
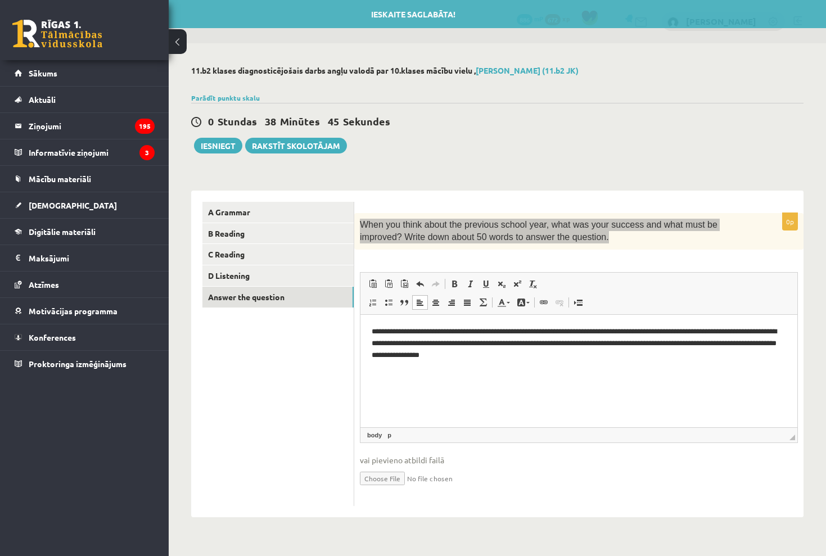
click at [388, 352] on p "**********" at bounding box center [579, 343] width 415 height 34
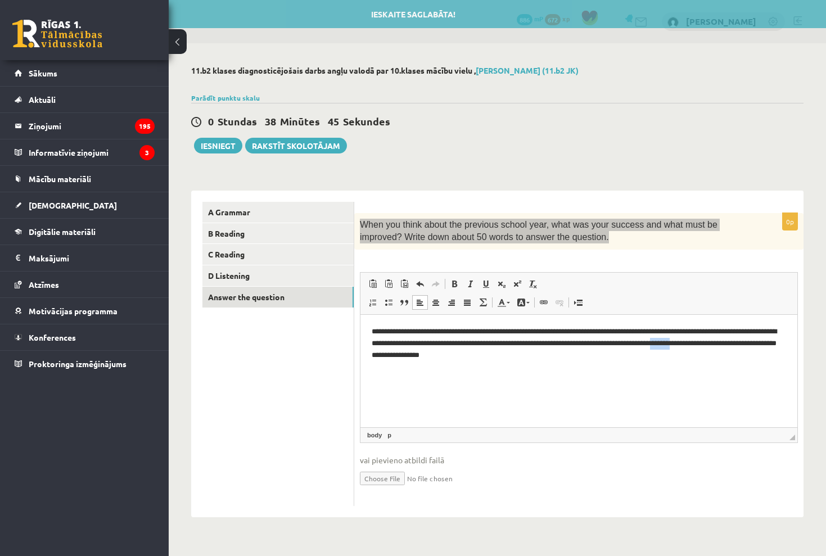
click at [388, 352] on p "**********" at bounding box center [579, 343] width 415 height 34
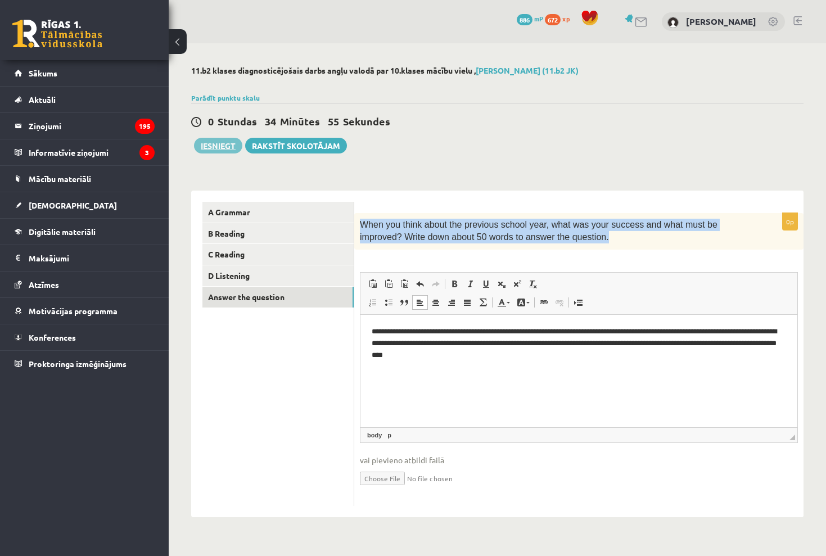
click at [217, 142] on button "Iesniegt" at bounding box center [218, 146] width 48 height 16
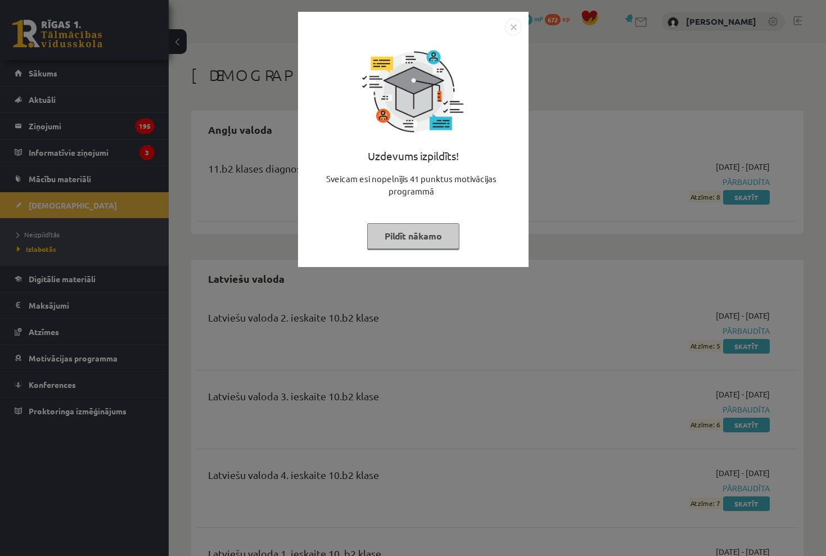
click at [433, 220] on div "Uzdevums izpildīts! Sveicam esi nopelnījis 41 punktus motivācijas programmā Pil…" at bounding box center [413, 147] width 217 height 225
click at [428, 232] on button "Pildīt nākamo" at bounding box center [413, 236] width 92 height 26
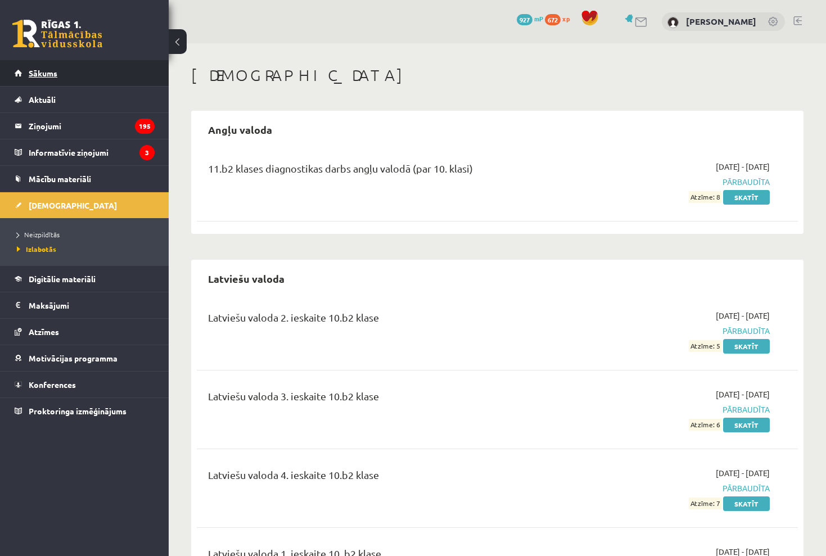
click at [50, 66] on link "Sākums" at bounding box center [85, 73] width 140 height 26
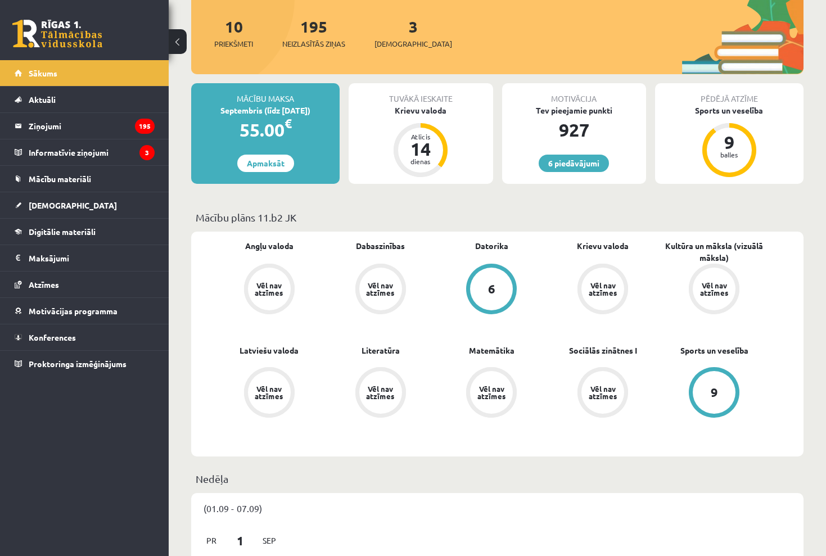
scroll to position [197, 0]
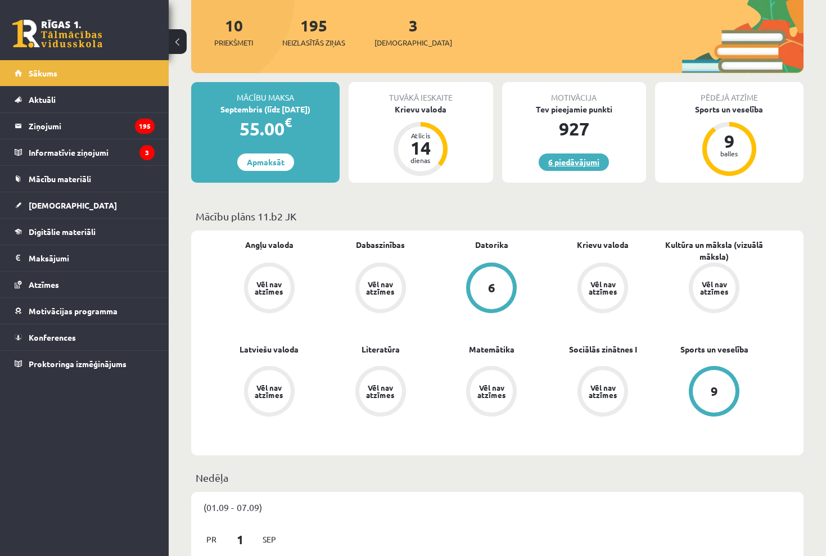
click at [587, 169] on link "6 piedāvājumi" at bounding box center [574, 162] width 70 height 17
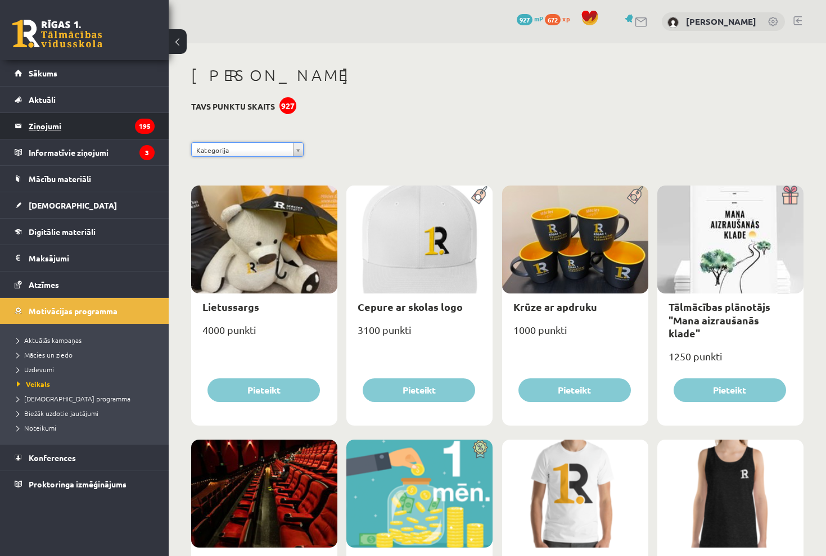
click at [76, 123] on legend "Ziņojumi 195" at bounding box center [92, 126] width 126 height 26
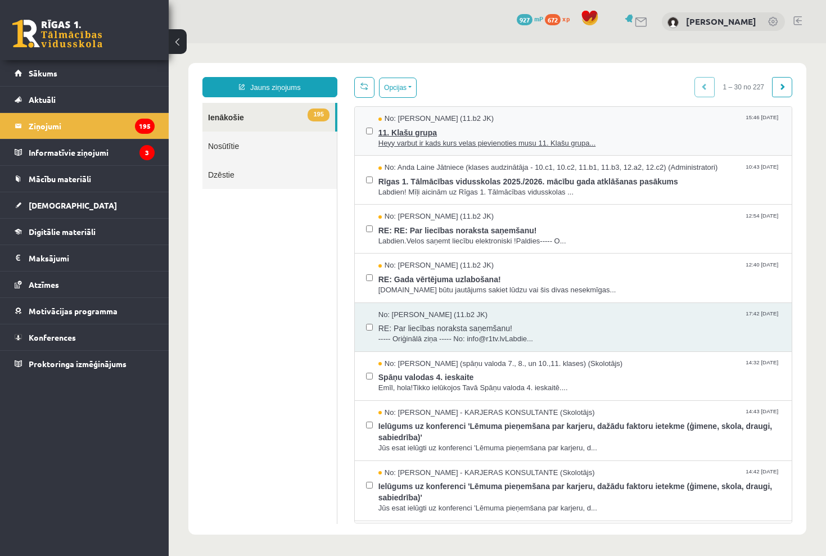
click at [605, 145] on span "Heyy varbut ir kads kurs velas pievienoties musu 11. Klašu grupa..." at bounding box center [580, 143] width 402 height 11
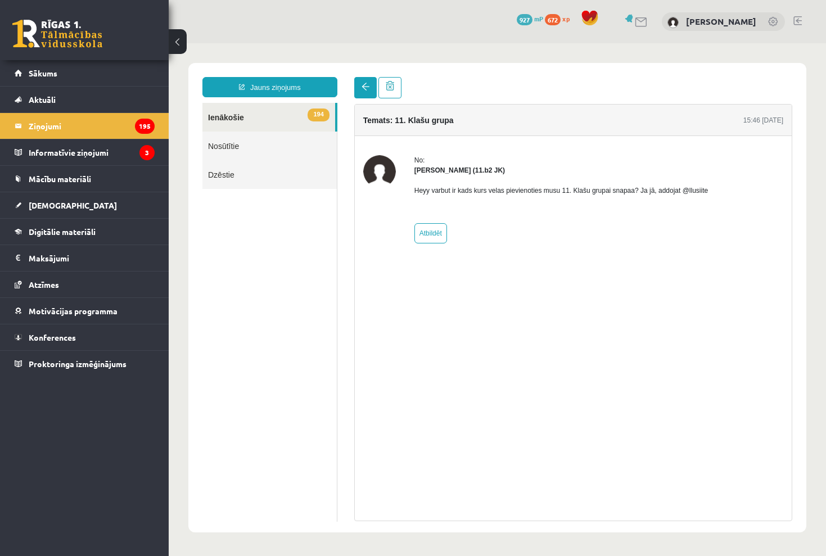
click at [357, 86] on link at bounding box center [365, 87] width 23 height 21
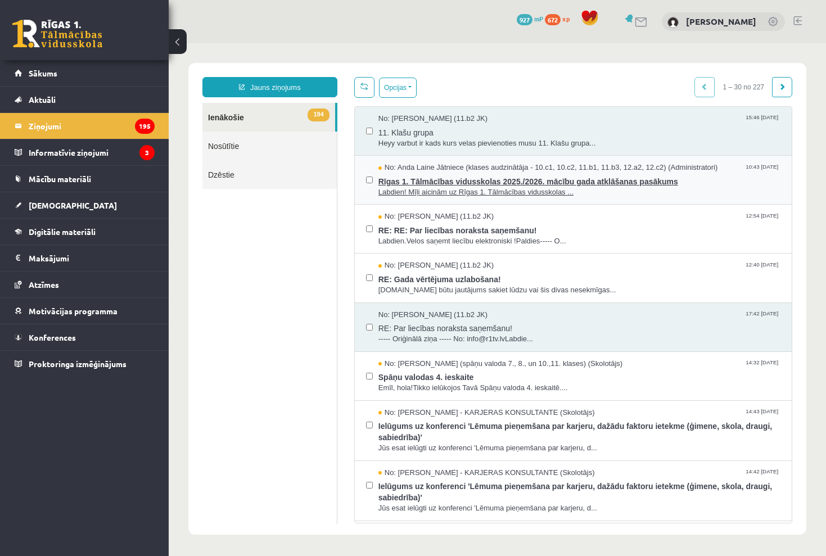
click at [526, 187] on span "Labdien! Mīļi aicinām uz Rīgas 1. Tālmācības vidusskolas ..." at bounding box center [580, 192] width 402 height 11
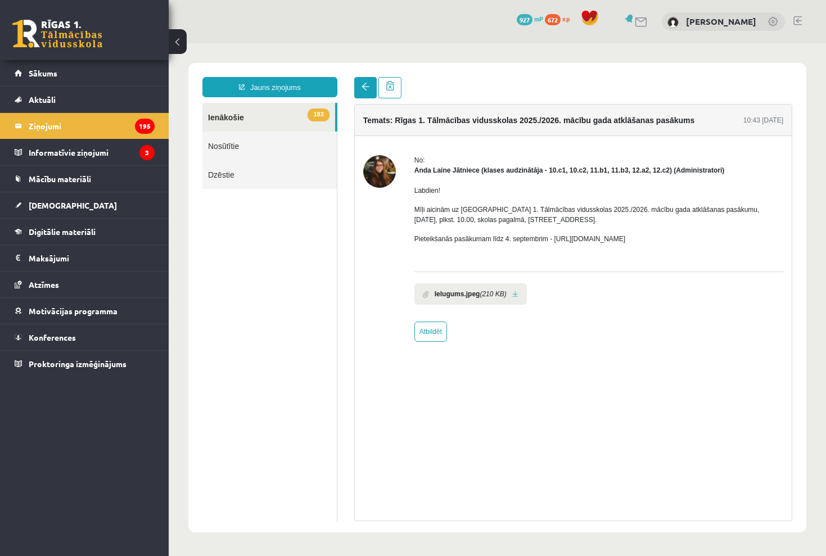
click at [358, 91] on link at bounding box center [365, 87] width 23 height 21
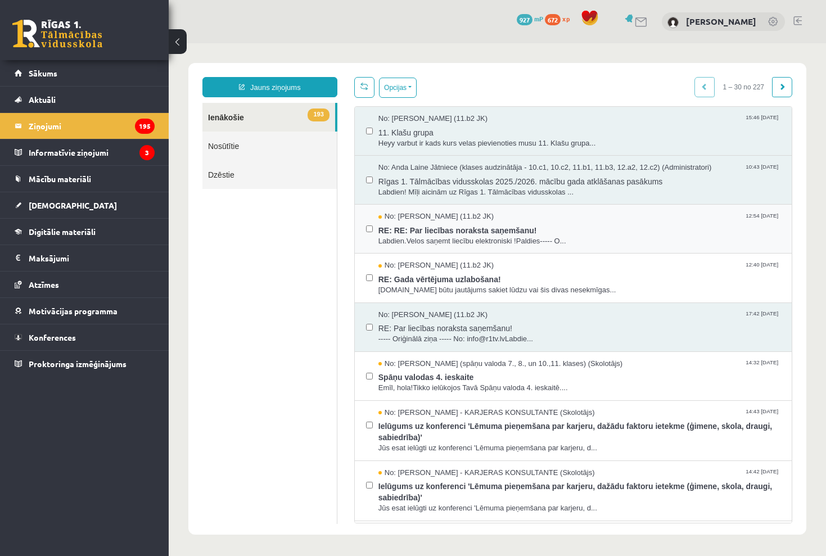
click at [528, 245] on div "No: [PERSON_NAME] (11.b2 JK) 12:54 [DATE] RE: RE: Par liecības noraksta saņemša…" at bounding box center [573, 229] width 437 height 49
click at [538, 237] on span "Labdien.Velos saņemt liecību elektroniski !Paldies----- O..." at bounding box center [580, 241] width 402 height 11
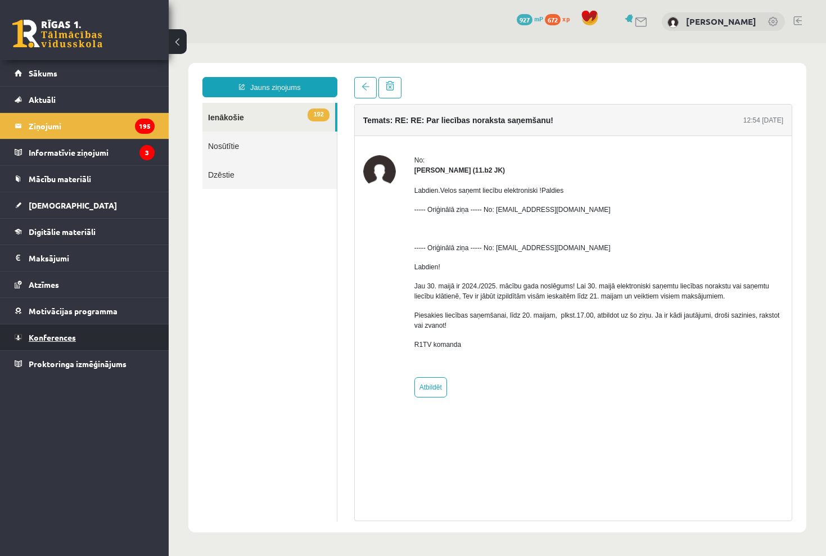
click at [88, 336] on link "Konferences" at bounding box center [85, 338] width 140 height 26
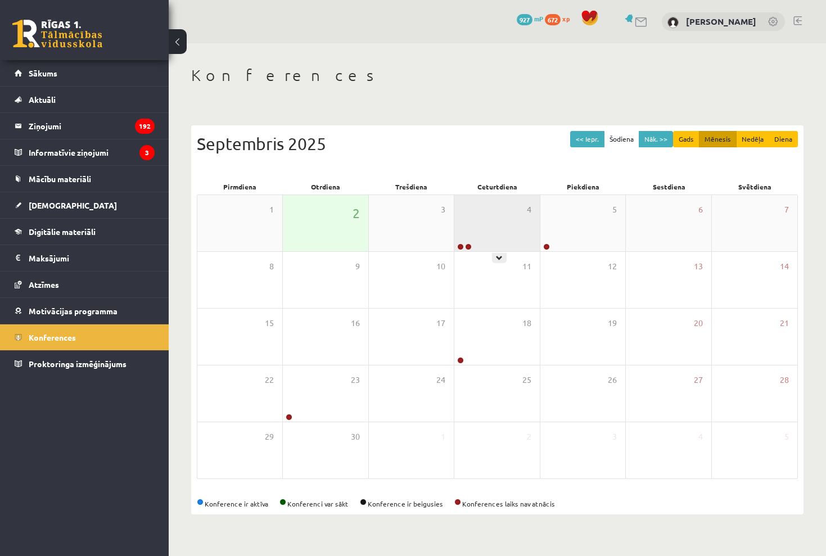
click at [478, 235] on div "4" at bounding box center [497, 223] width 85 height 56
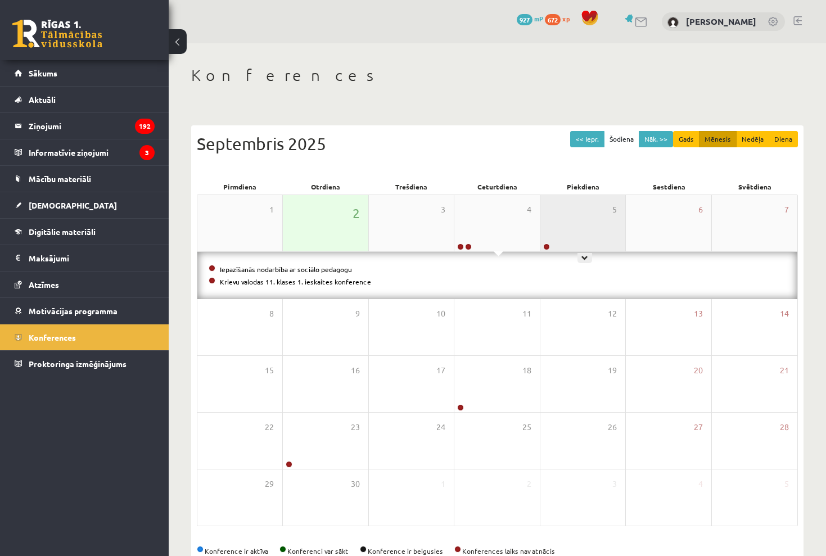
click at [575, 235] on div "5" at bounding box center [583, 223] width 85 height 56
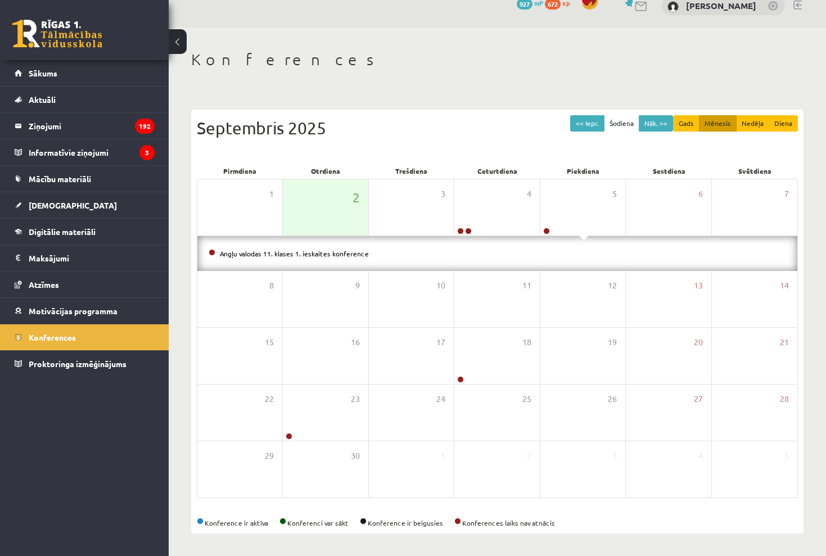
scroll to position [16, 0]
click at [392, 136] on div "Septembris 2025" at bounding box center [497, 127] width 601 height 25
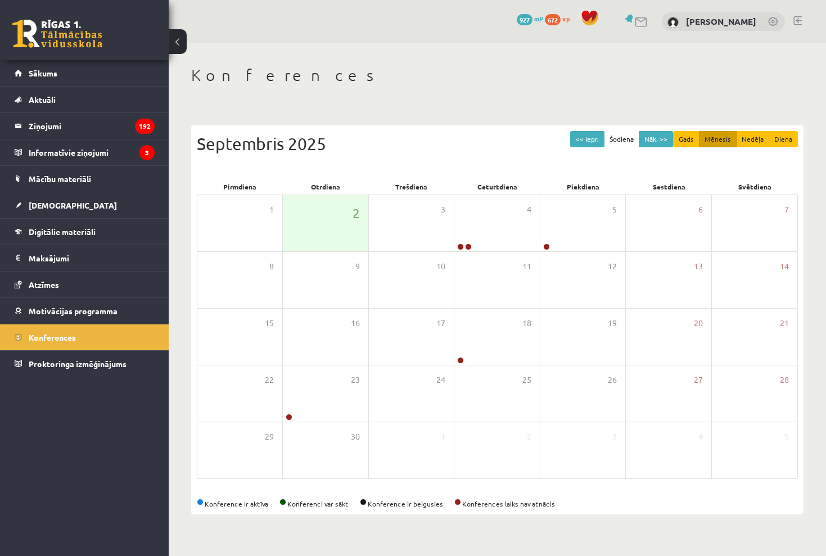
scroll to position [0, 0]
click at [690, 141] on button "Gads" at bounding box center [686, 139] width 26 height 16
